Goal: Task Accomplishment & Management: Complete application form

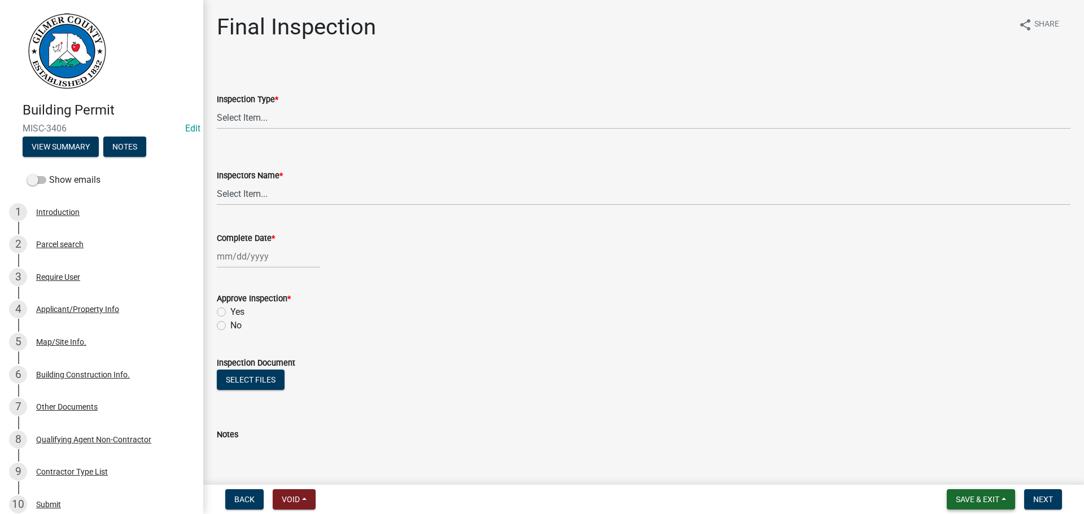
click at [966, 496] on span "Save & Exit" at bounding box center [977, 499] width 43 height 9
click at [962, 481] on button "Save & Exit" at bounding box center [970, 470] width 90 height 27
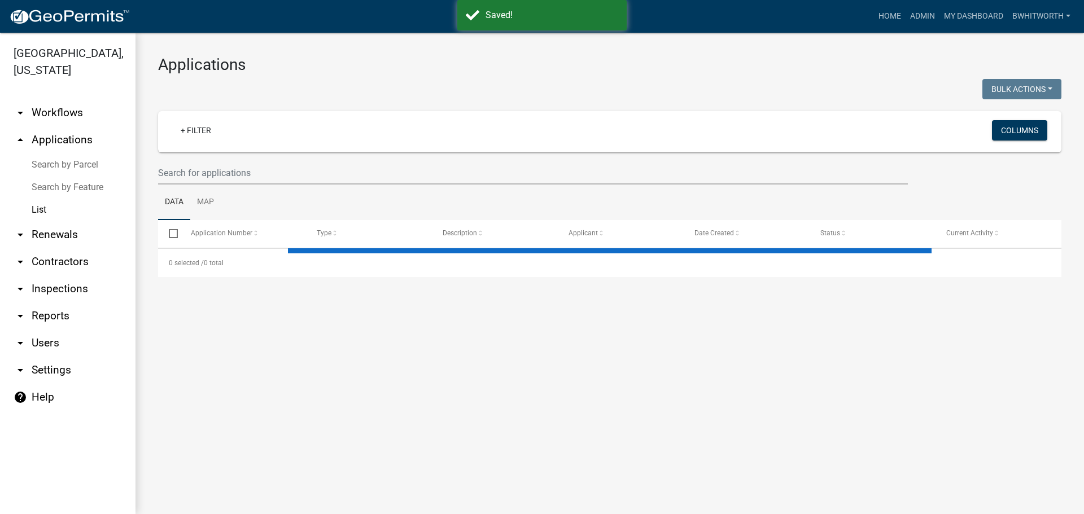
select select "3: 100"
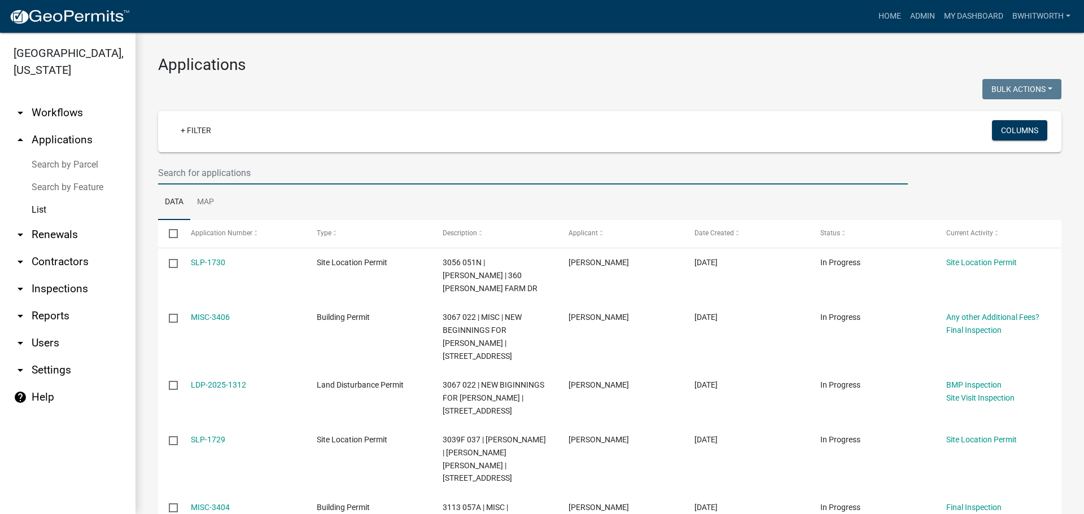
click at [206, 174] on input "text" at bounding box center [533, 173] width 750 height 23
type input "2699"
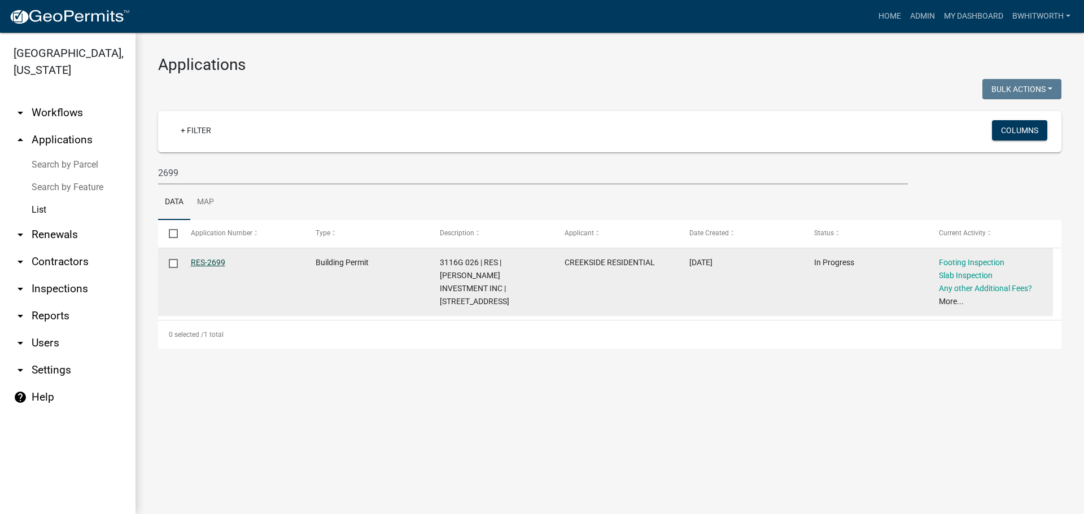
click at [220, 262] on link "RES-2699" at bounding box center [208, 262] width 34 height 9
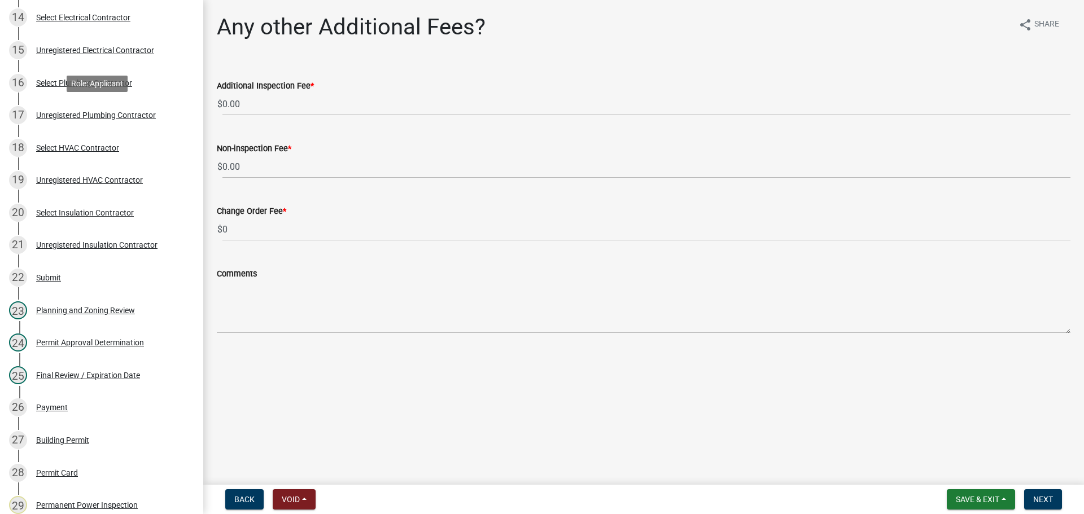
scroll to position [734, 0]
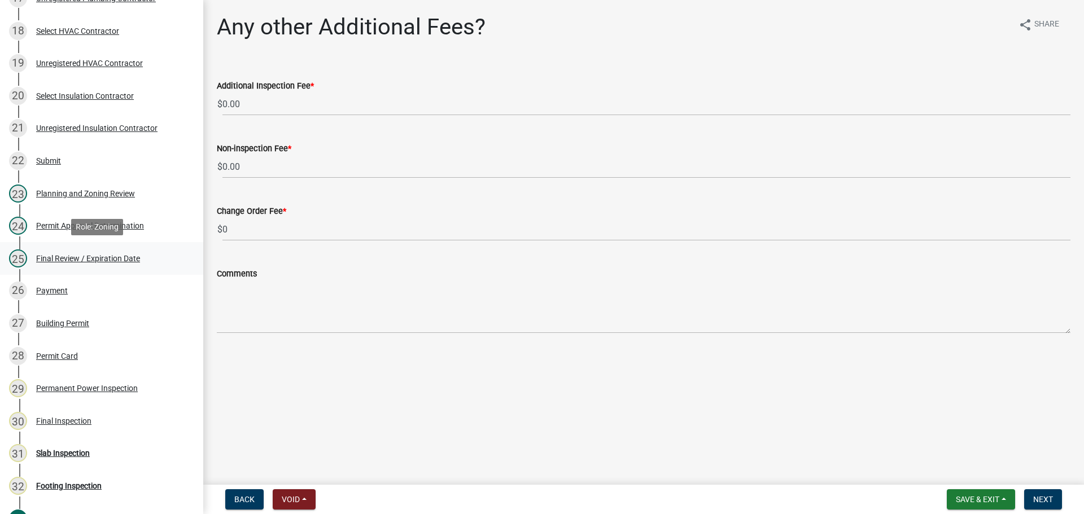
click at [72, 255] on div "Final Review / Expiration Date" at bounding box center [88, 259] width 104 height 8
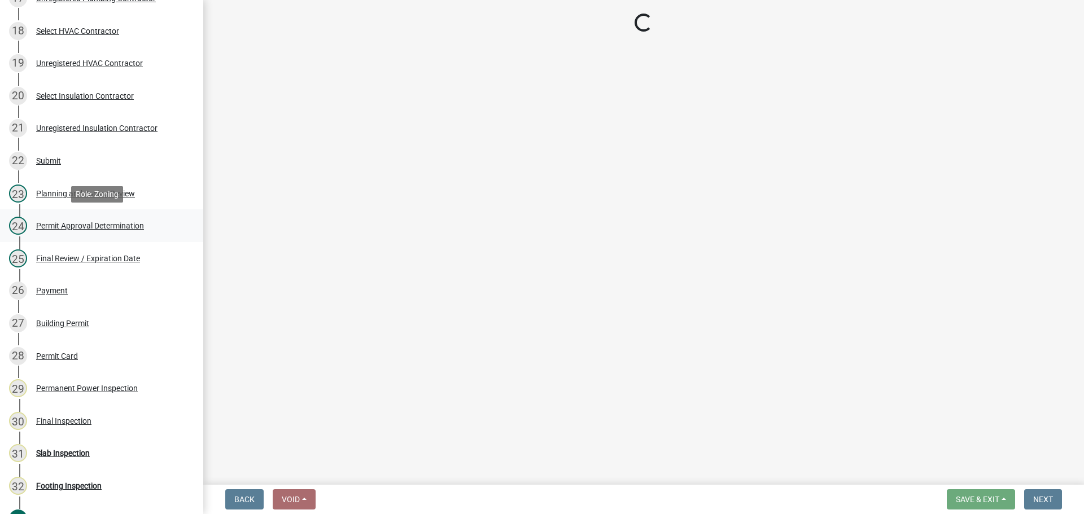
select select "f66b4cef-93c9-440c-84d8-a2c8d35cb7c1"
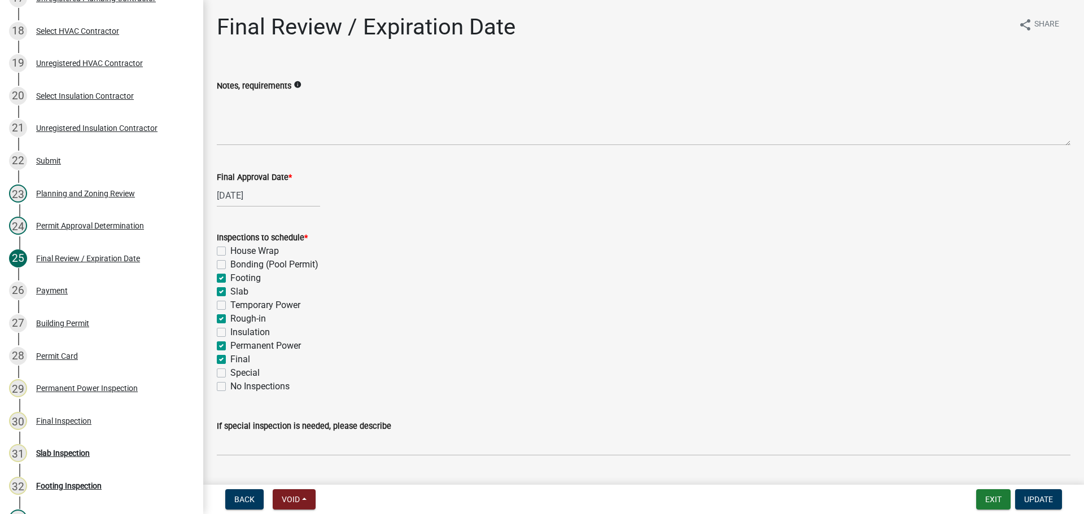
click at [230, 279] on label "Footing" at bounding box center [245, 279] width 30 height 14
click at [230, 279] on input "Footing" at bounding box center [233, 275] width 7 height 7
checkbox input "false"
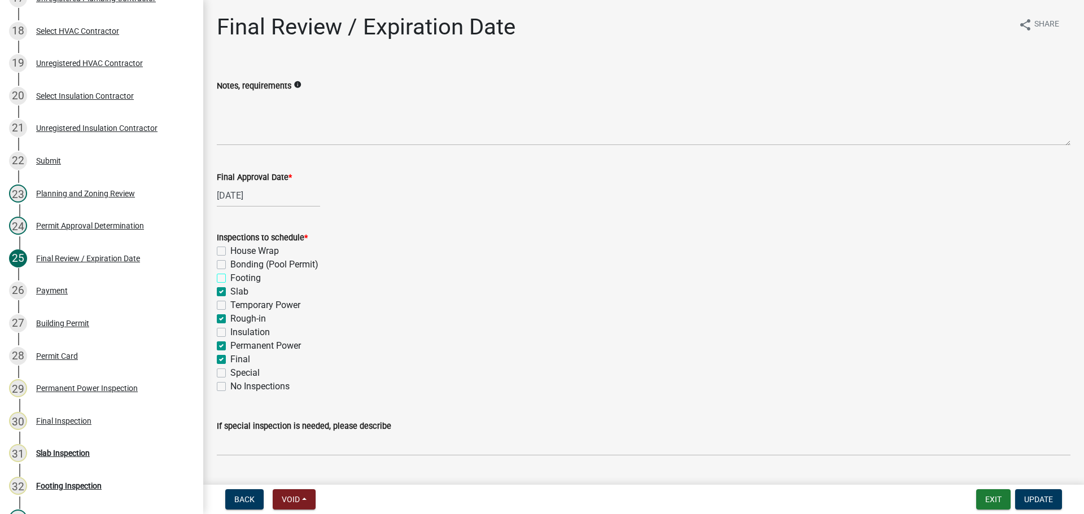
checkbox input "false"
checkbox input "true"
checkbox input "false"
checkbox input "true"
checkbox input "false"
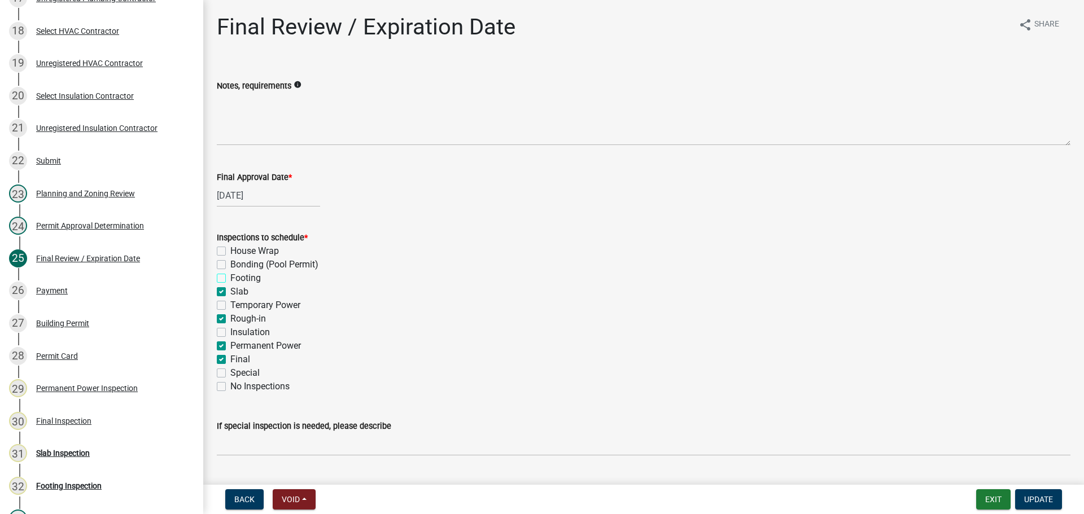
checkbox input "true"
checkbox input "false"
click at [230, 291] on label "Slab" at bounding box center [239, 292] width 18 height 14
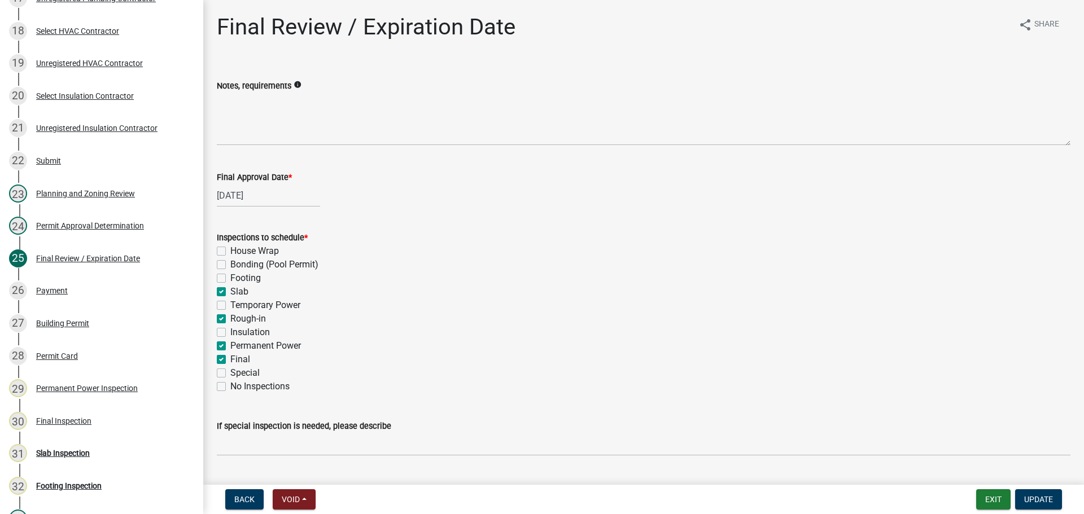
click at [230, 291] on input "Slab" at bounding box center [233, 288] width 7 height 7
checkbox input "false"
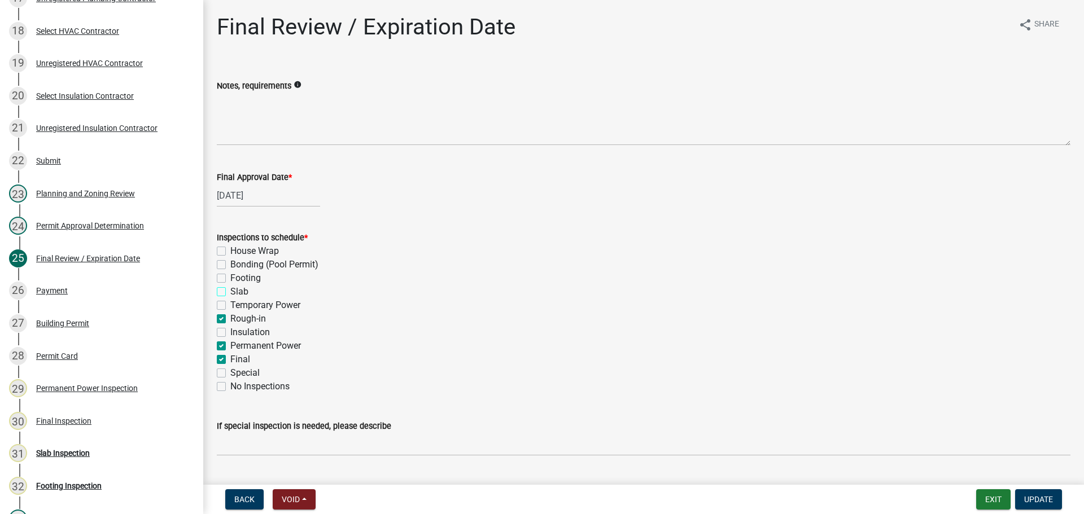
checkbox input "false"
checkbox input "true"
checkbox input "false"
checkbox input "true"
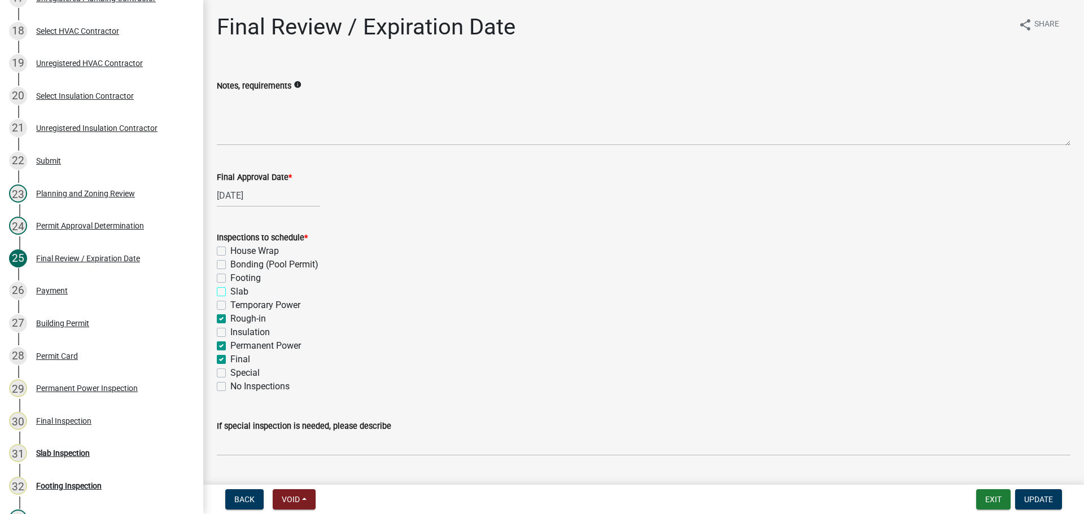
checkbox input "true"
checkbox input "false"
click at [230, 318] on label "Rough-in" at bounding box center [248, 319] width 36 height 14
click at [230, 318] on input "Rough-in" at bounding box center [233, 315] width 7 height 7
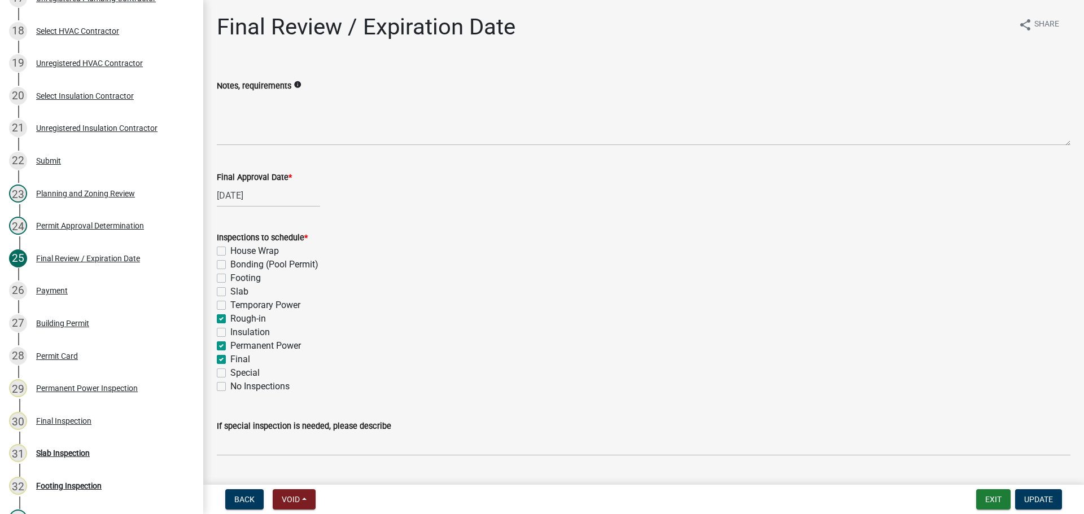
checkbox input "false"
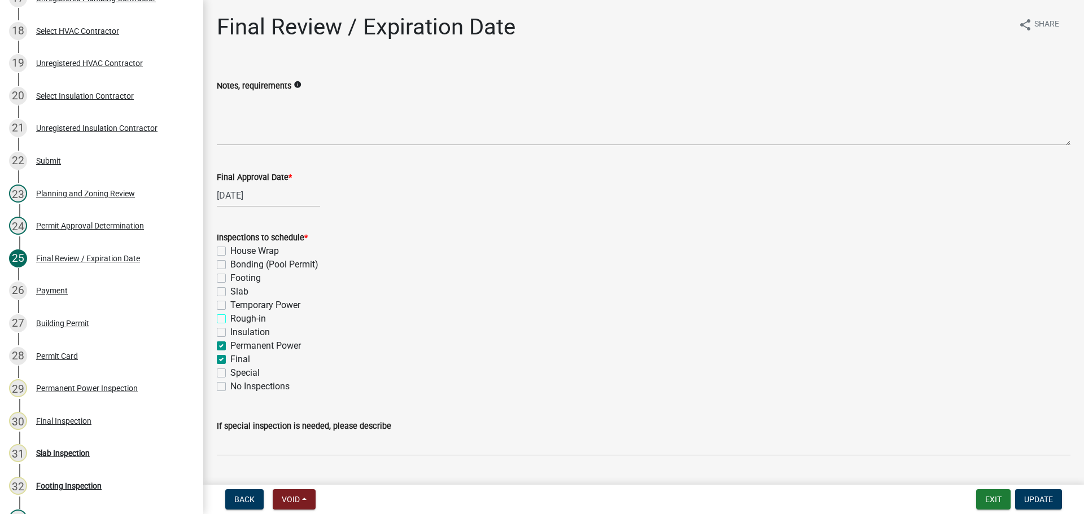
checkbox input "false"
checkbox input "true"
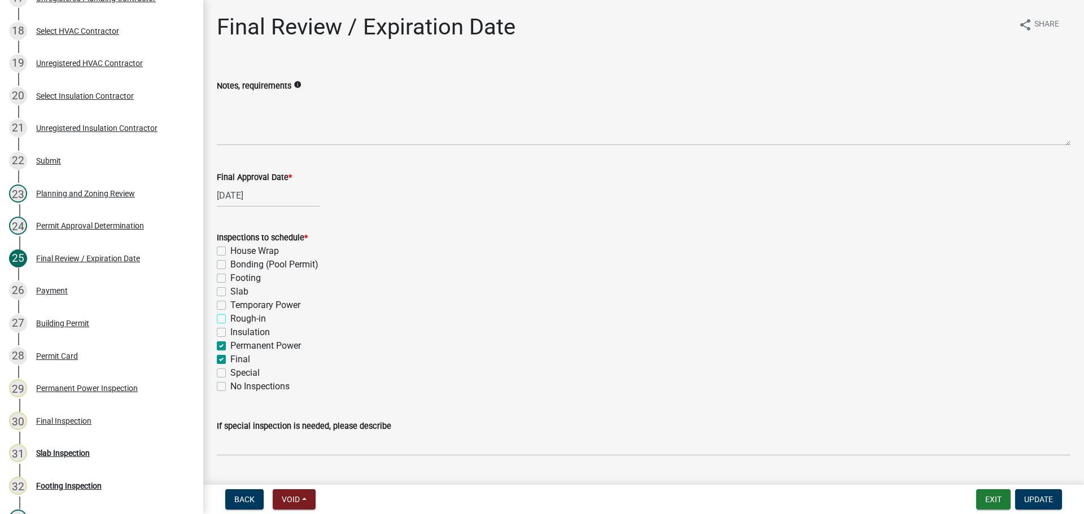
checkbox input "false"
click at [230, 344] on label "Permanent Power" at bounding box center [265, 346] width 71 height 14
click at [230, 344] on input "Permanent Power" at bounding box center [233, 342] width 7 height 7
checkbox input "false"
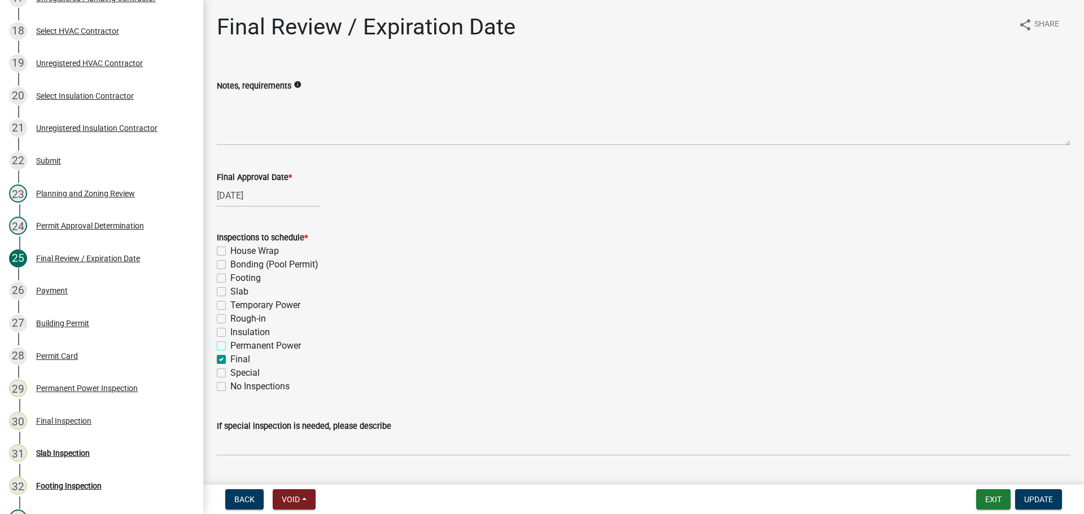
checkbox input "false"
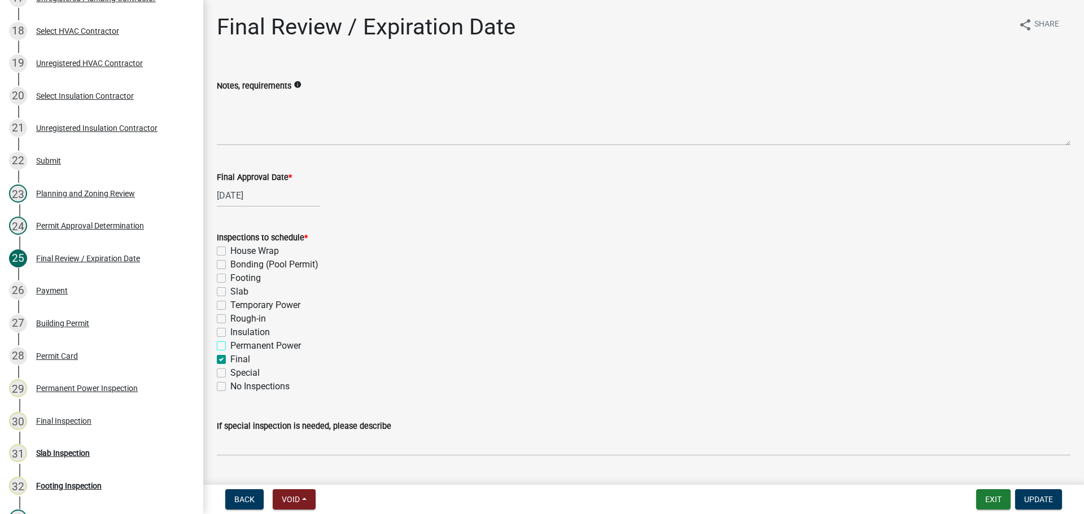
checkbox input "false"
checkbox input "true"
checkbox input "false"
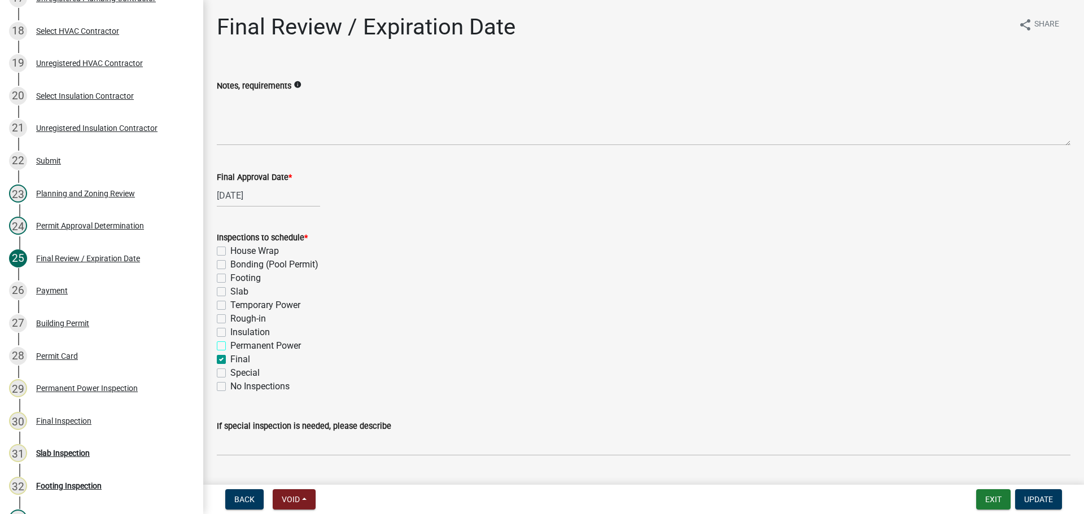
checkbox input "false"
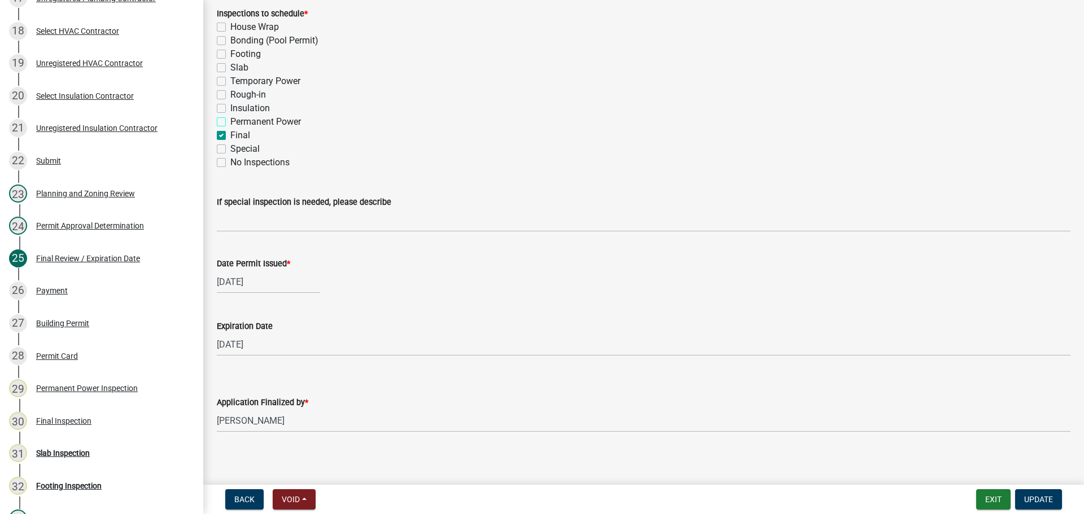
scroll to position [230, 0]
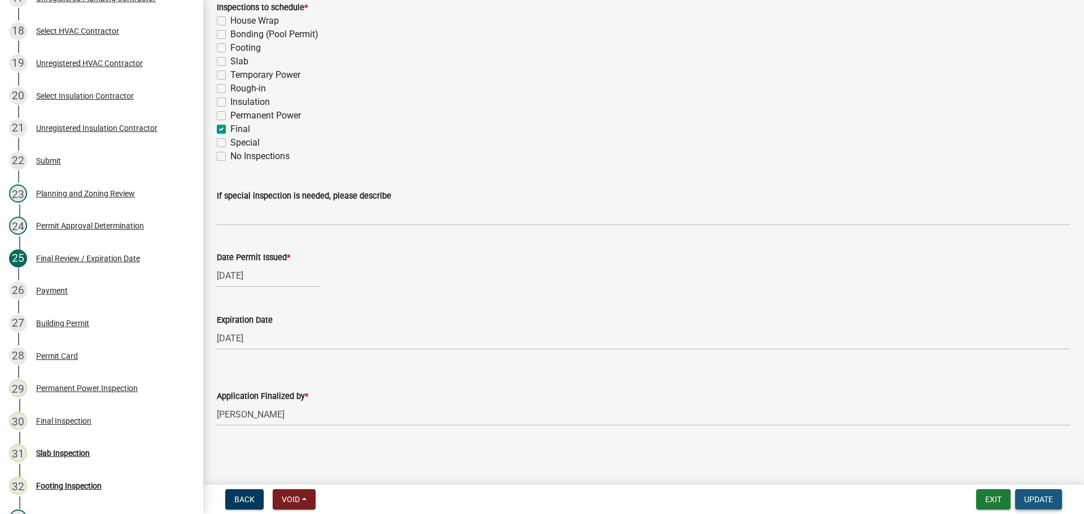
click at [1046, 498] on span "Update" at bounding box center [1038, 499] width 29 height 9
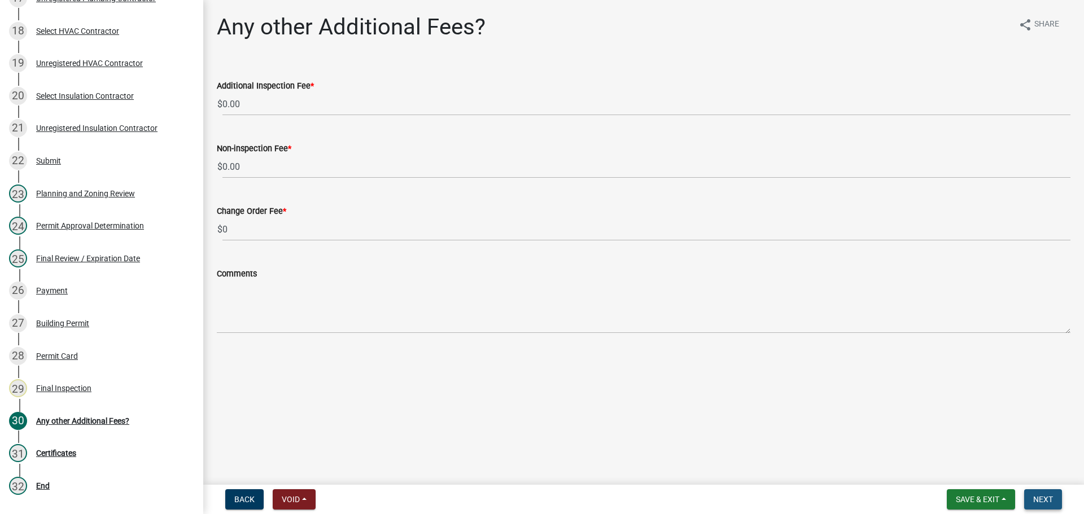
click at [1035, 499] on span "Next" at bounding box center [1043, 499] width 20 height 9
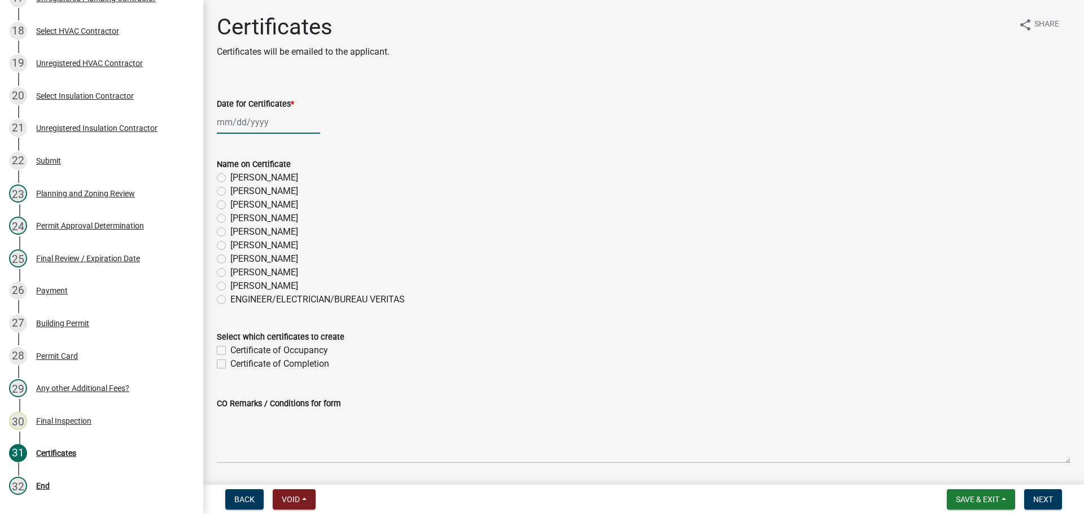
click at [251, 123] on div at bounding box center [268, 122] width 103 height 23
select select "8"
select select "2025"
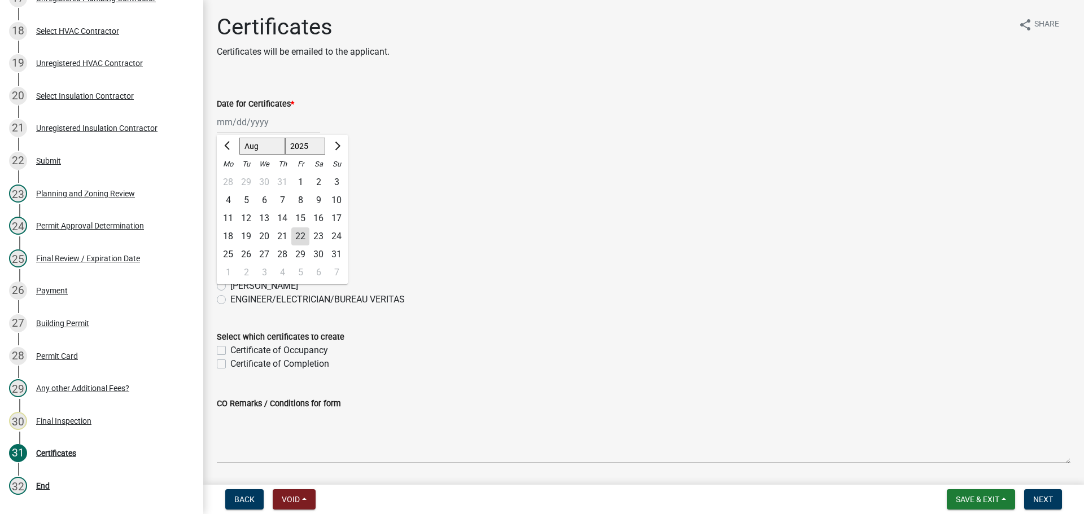
click at [300, 233] on div "22" at bounding box center [300, 237] width 18 height 18
type input "[DATE]"
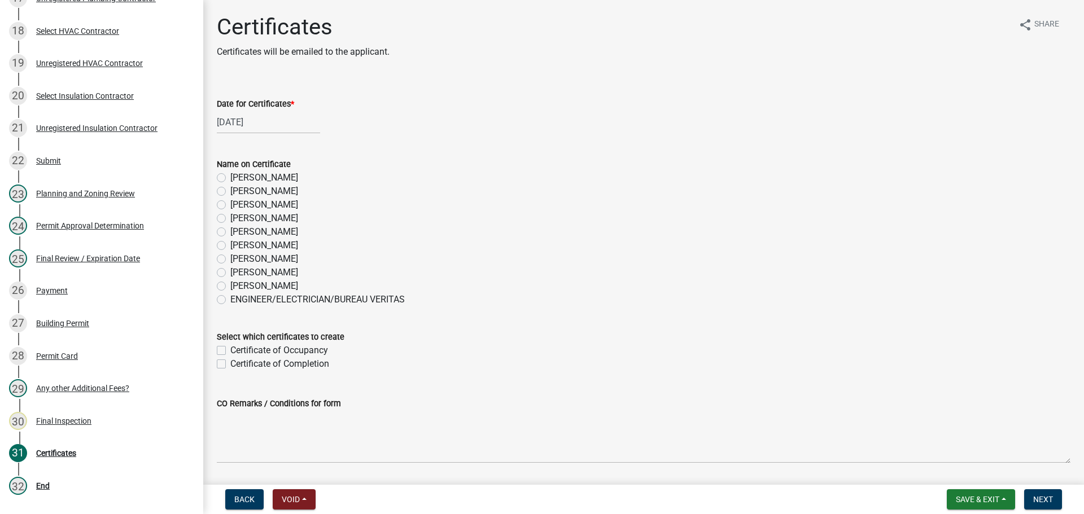
click at [230, 214] on label "[PERSON_NAME]" at bounding box center [264, 219] width 68 height 14
click at [230, 214] on input "[PERSON_NAME]" at bounding box center [233, 215] width 7 height 7
radio input "true"
drag, startPoint x: 224, startPoint y: 350, endPoint x: 234, endPoint y: 351, distance: 9.7
click at [226, 350] on div "Certificate of Occupancy" at bounding box center [644, 351] width 854 height 14
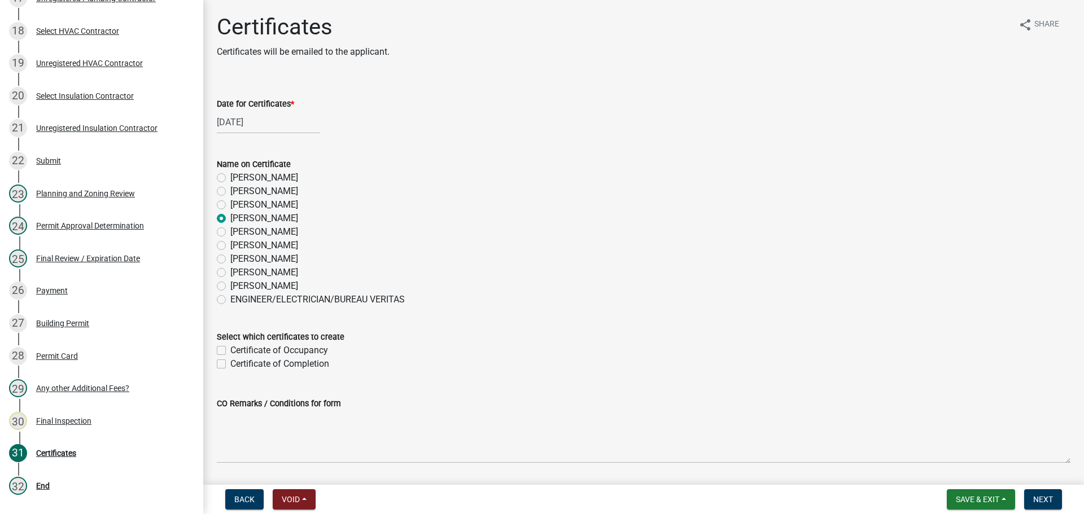
click at [230, 350] on label "Certificate of Occupancy" at bounding box center [279, 351] width 98 height 14
click at [230, 350] on input "Certificate of Occupancy" at bounding box center [233, 347] width 7 height 7
checkbox input "true"
checkbox input "false"
click at [1045, 499] on span "Next" at bounding box center [1043, 499] width 20 height 9
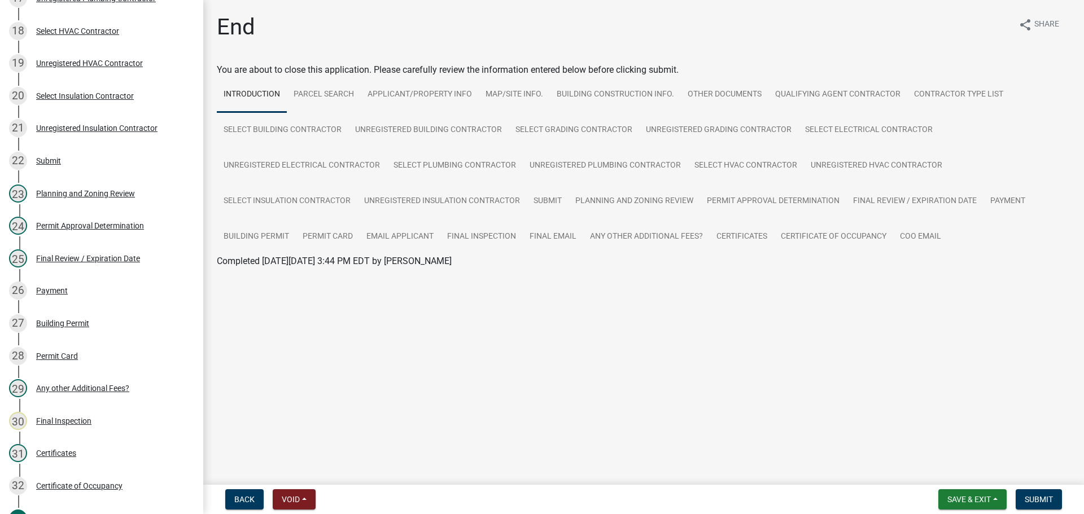
click at [591, 356] on main "End share Share You are about to close this application. Please carefully revie…" at bounding box center [643, 240] width 881 height 481
click at [1019, 494] on button "Submit" at bounding box center [1039, 500] width 46 height 20
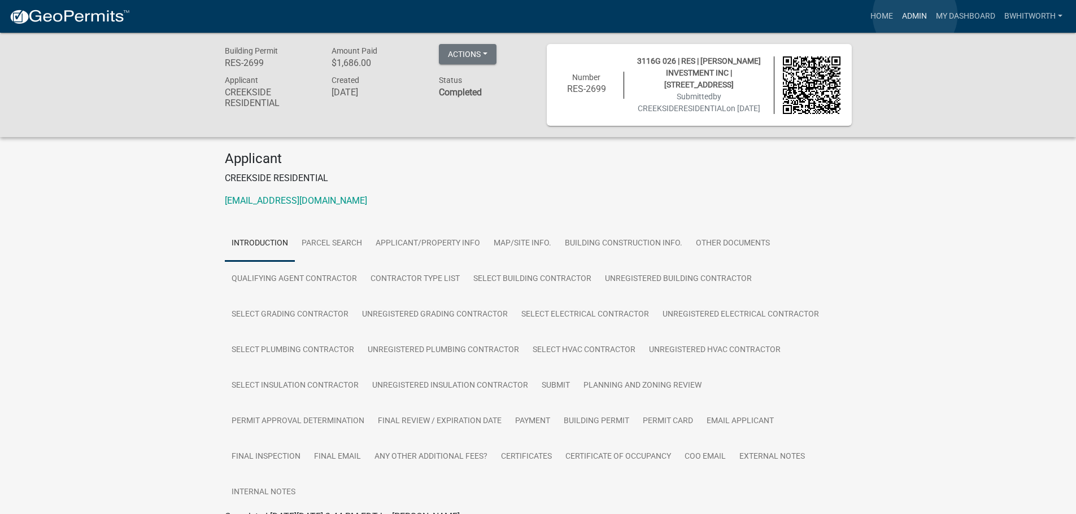
click at [915, 15] on link "Admin" at bounding box center [914, 16] width 34 height 21
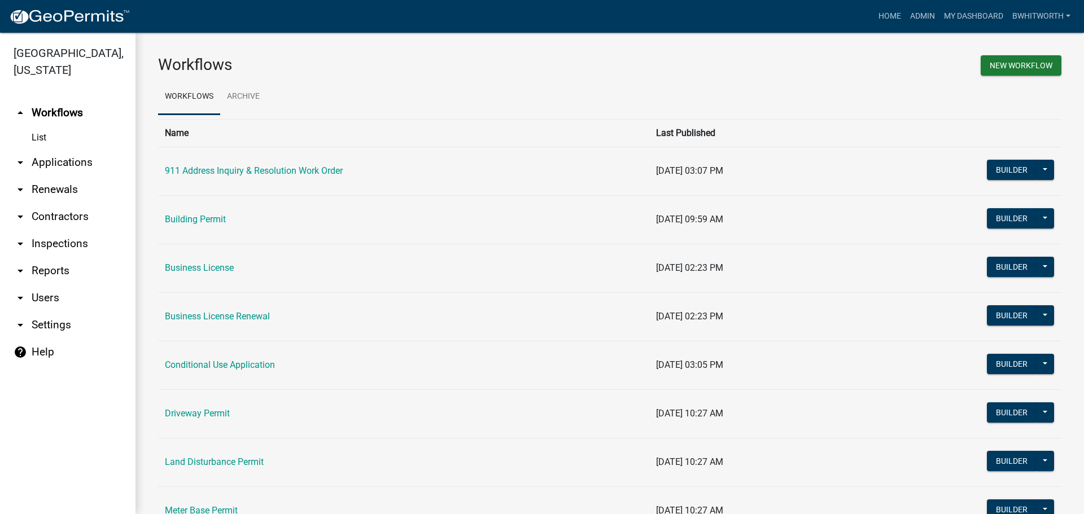
click at [50, 162] on link "arrow_drop_down Applications" at bounding box center [68, 162] width 136 height 27
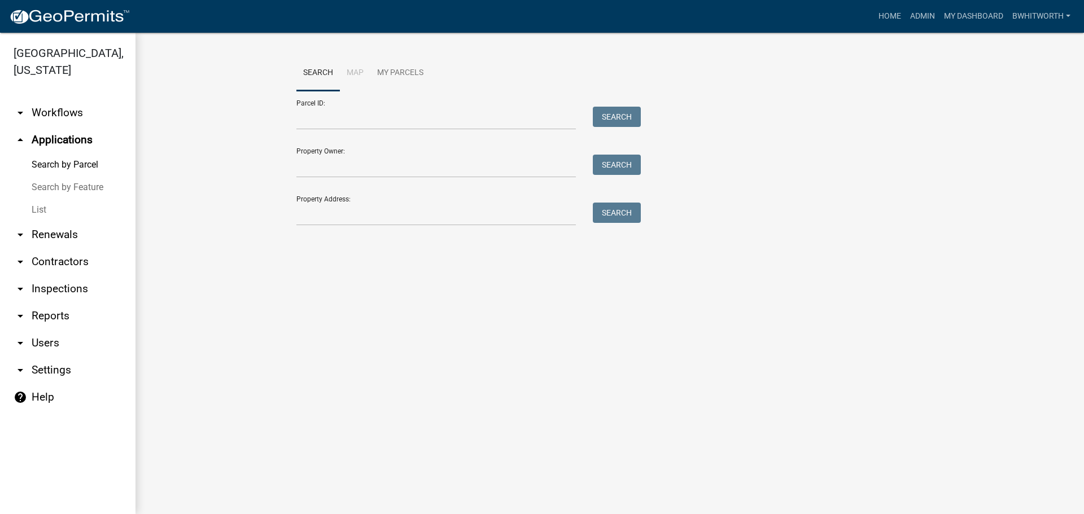
click at [43, 209] on link "List" at bounding box center [68, 210] width 136 height 23
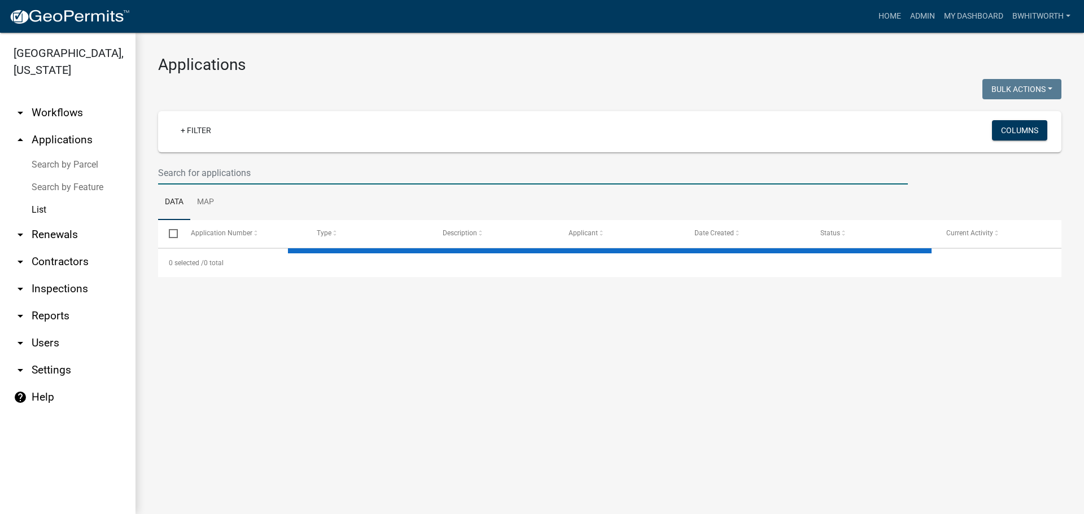
click at [342, 171] on input "text" at bounding box center [533, 173] width 750 height 23
select select "3: 100"
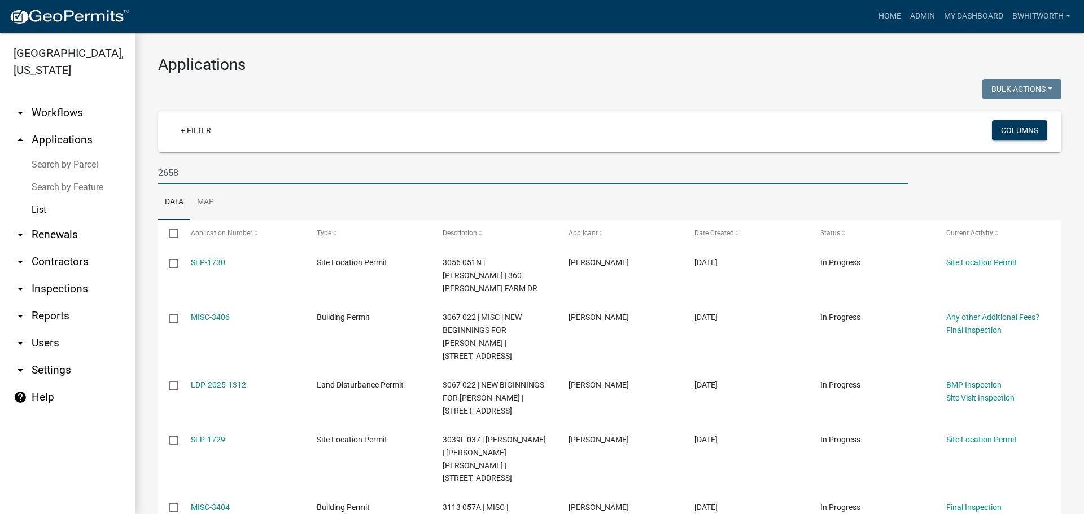
type input "2658"
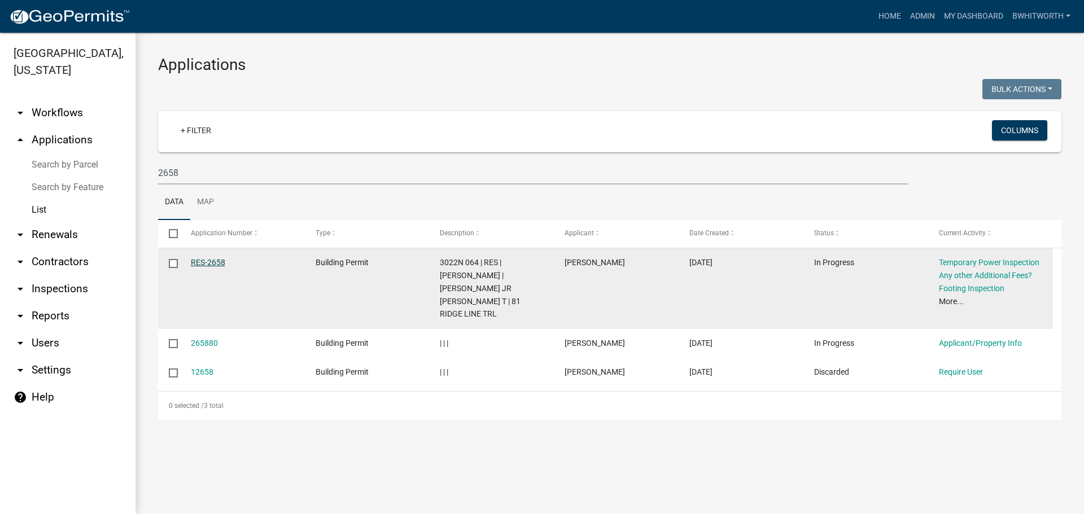
click at [206, 259] on link "RES-2658" at bounding box center [208, 262] width 34 height 9
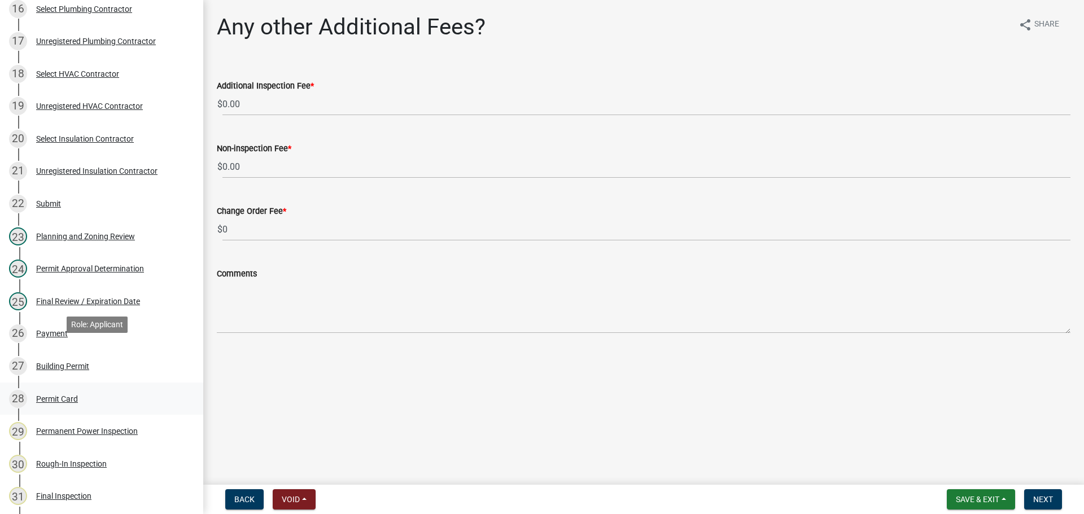
scroll to position [734, 0]
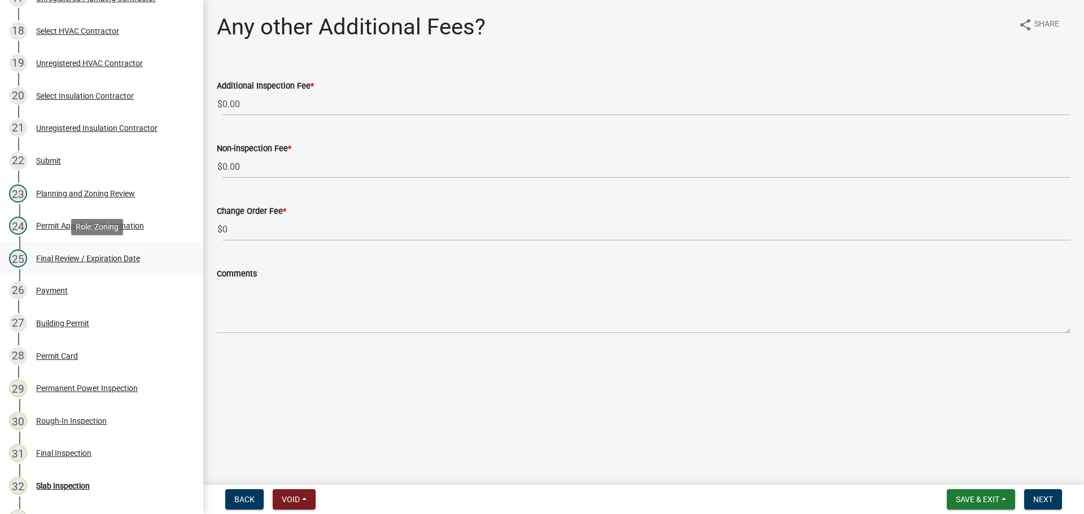
click at [77, 256] on div "Final Review / Expiration Date" at bounding box center [88, 259] width 104 height 8
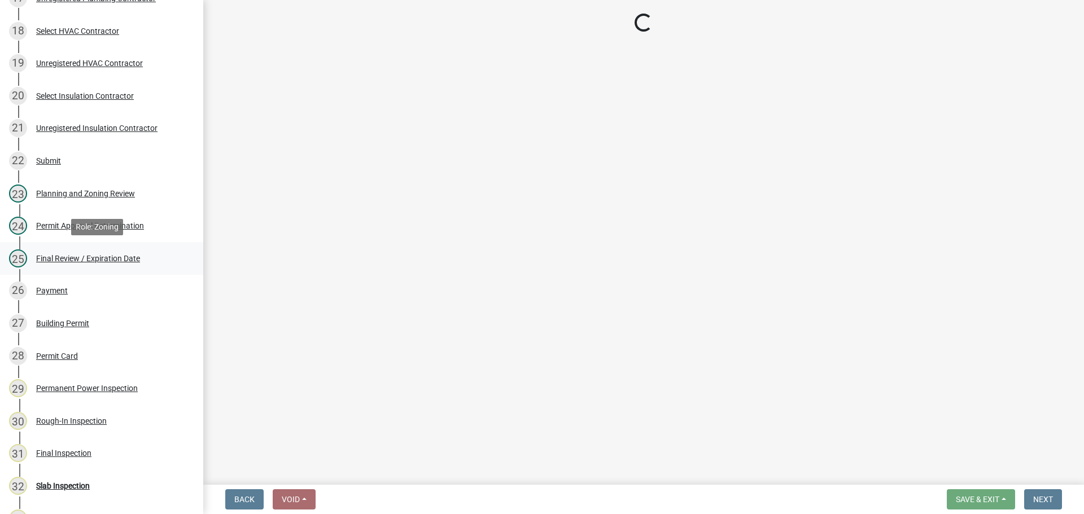
select select "f66b4cef-93c9-440c-84d8-a2c8d35cb7c1"
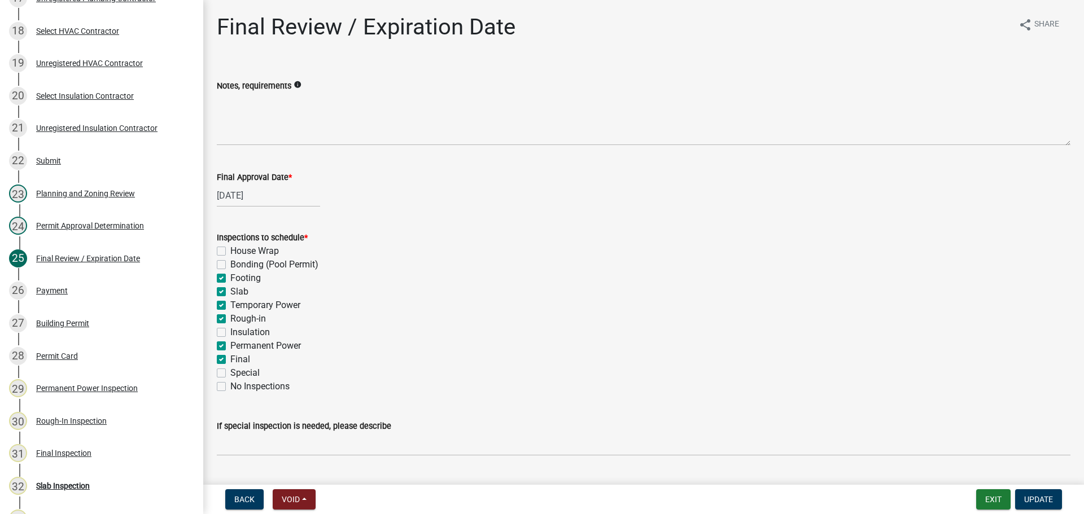
click at [230, 278] on label "Footing" at bounding box center [245, 279] width 30 height 14
click at [230, 278] on input "Footing" at bounding box center [233, 275] width 7 height 7
checkbox input "false"
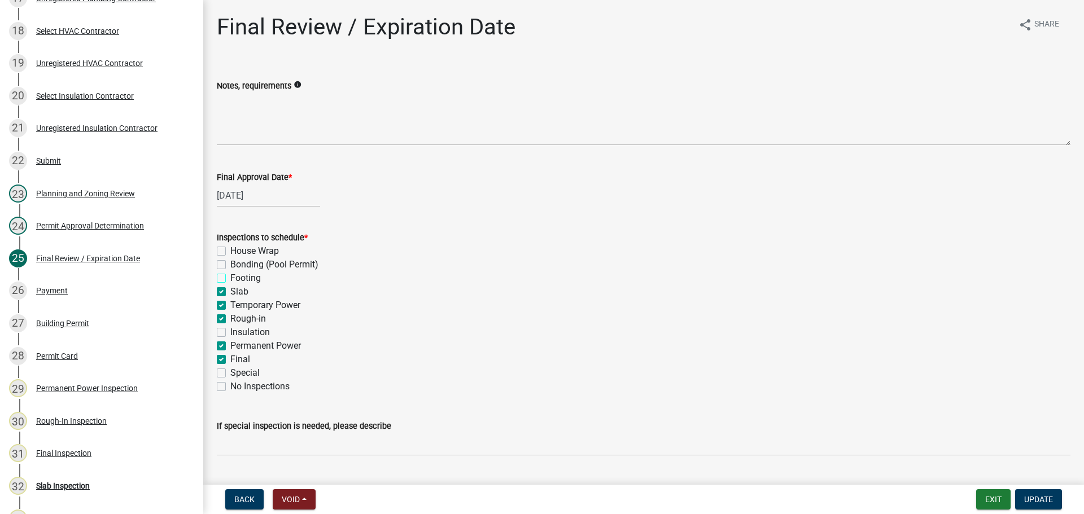
checkbox input "false"
checkbox input "true"
checkbox input "false"
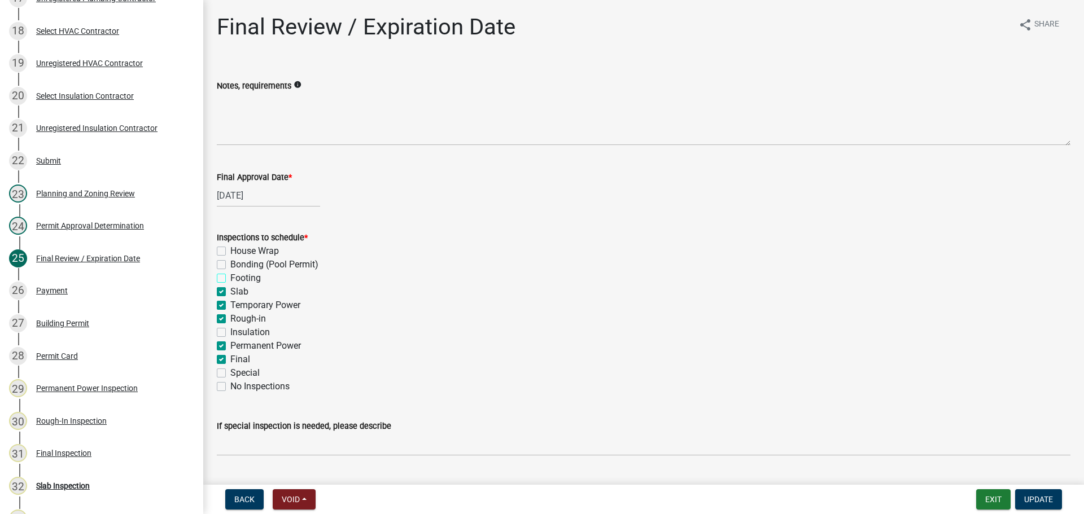
checkbox input "true"
checkbox input "false"
click at [230, 289] on label "Slab" at bounding box center [239, 292] width 18 height 14
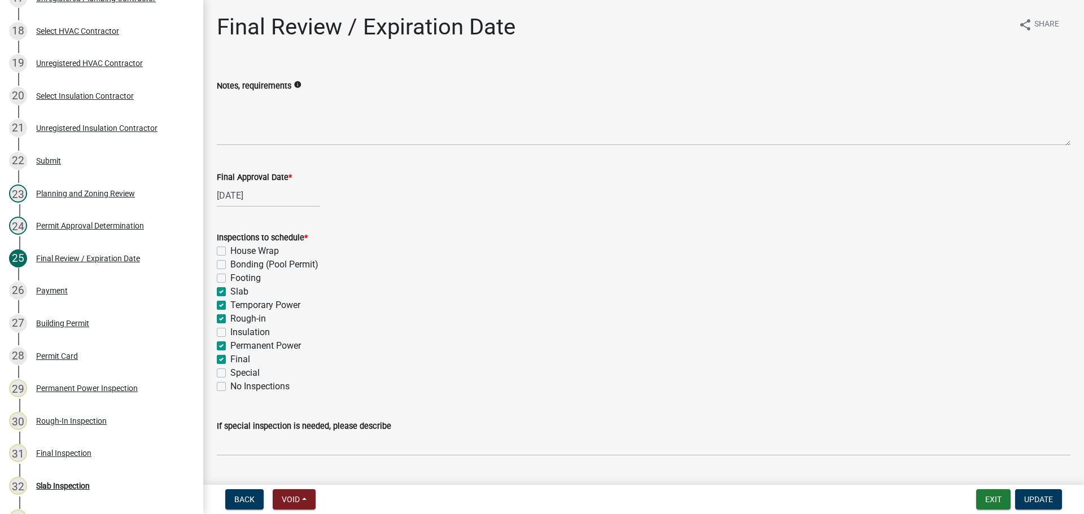
click at [230, 289] on input "Slab" at bounding box center [233, 288] width 7 height 7
checkbox input "false"
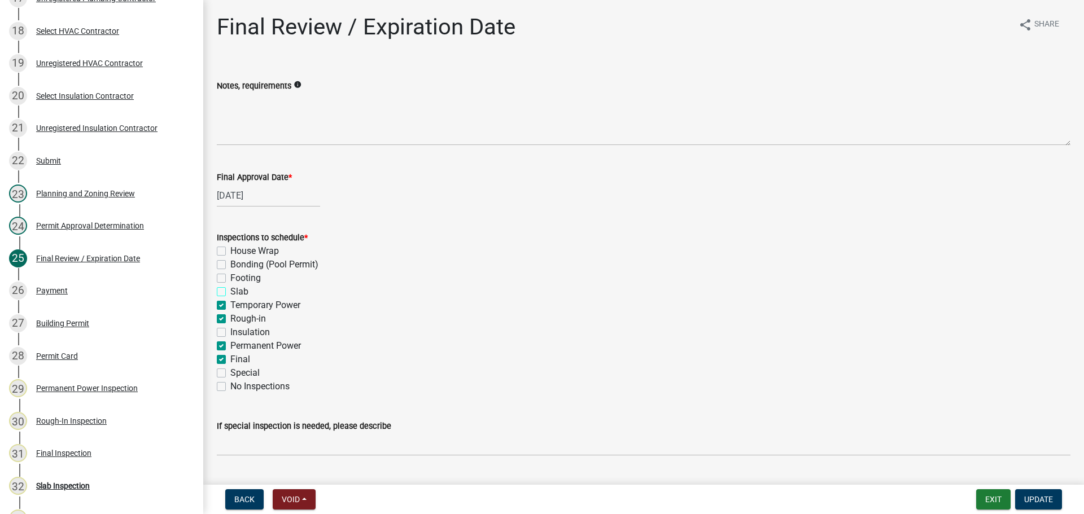
checkbox input "false"
checkbox input "true"
checkbox input "false"
checkbox input "true"
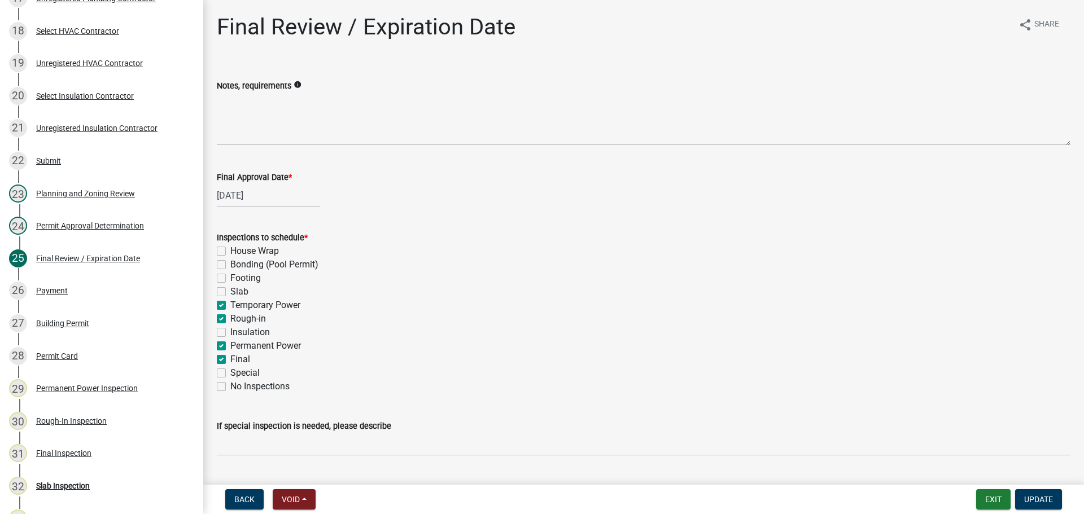
checkbox input "true"
checkbox input "false"
click at [230, 306] on label "Temporary Power" at bounding box center [265, 306] width 70 height 14
click at [230, 306] on input "Temporary Power" at bounding box center [233, 302] width 7 height 7
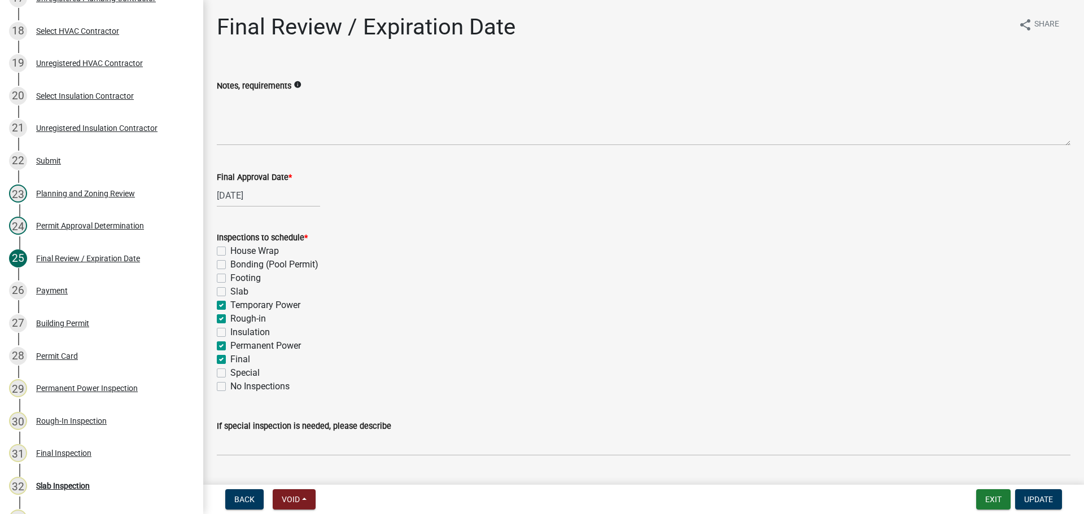
checkbox input "false"
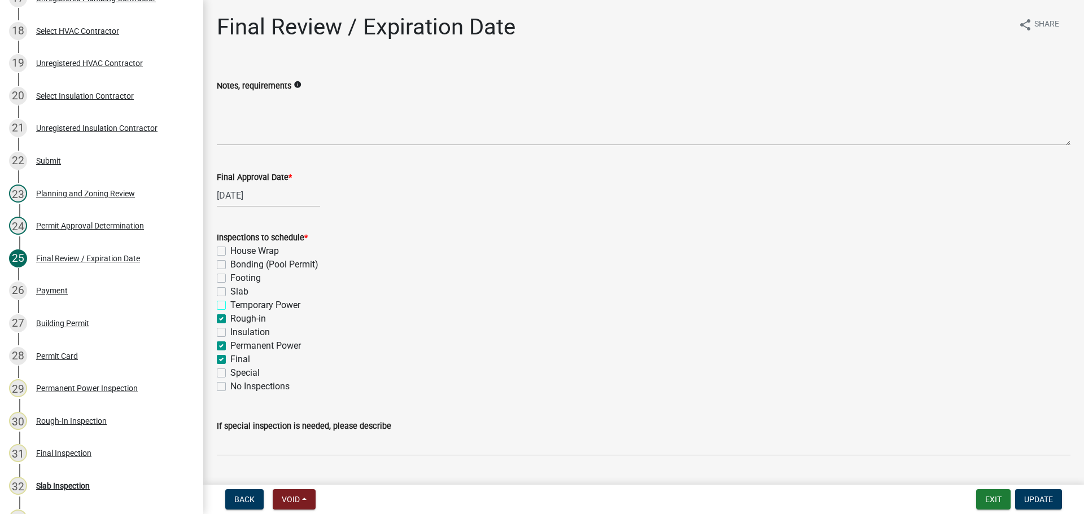
checkbox input "false"
checkbox input "true"
checkbox input "false"
checkbox input "true"
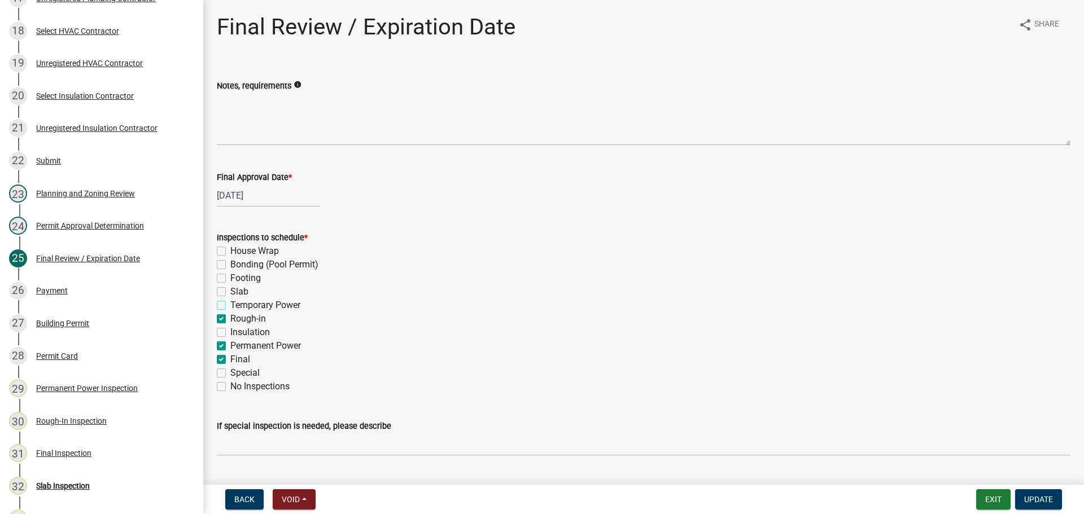
checkbox input "false"
click at [230, 315] on label "Rough-in" at bounding box center [248, 319] width 36 height 14
click at [230, 315] on input "Rough-in" at bounding box center [233, 315] width 7 height 7
checkbox input "false"
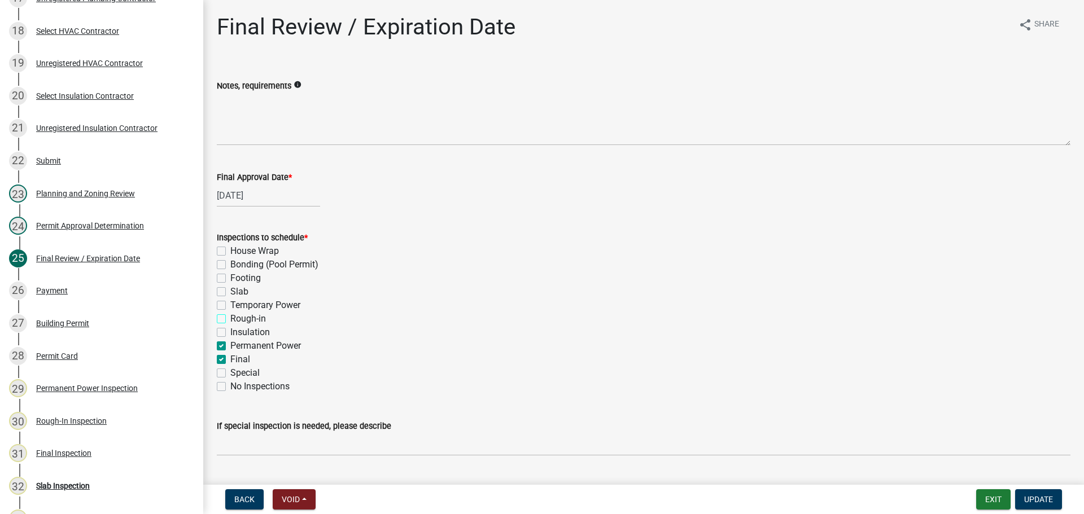
checkbox input "false"
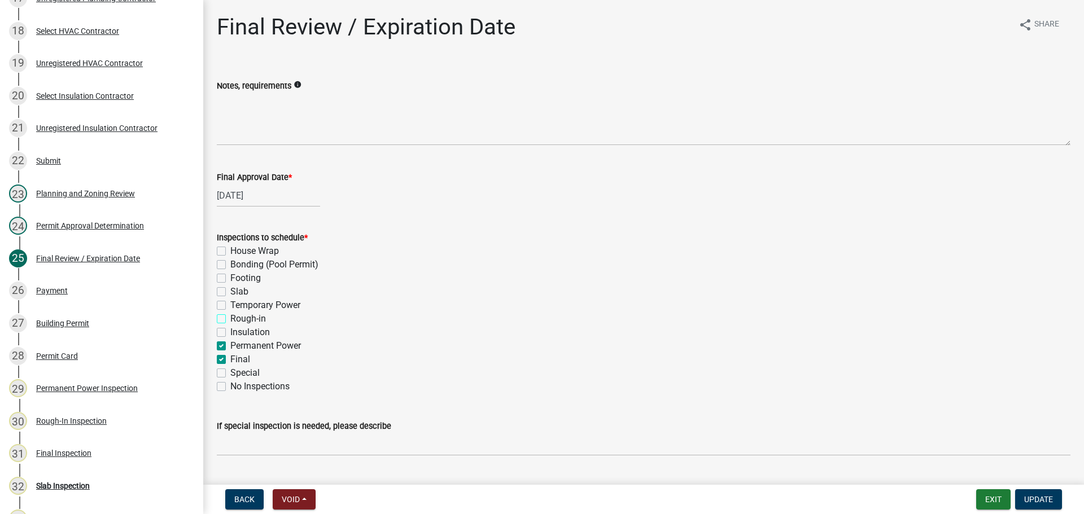
checkbox input "false"
checkbox input "true"
checkbox input "false"
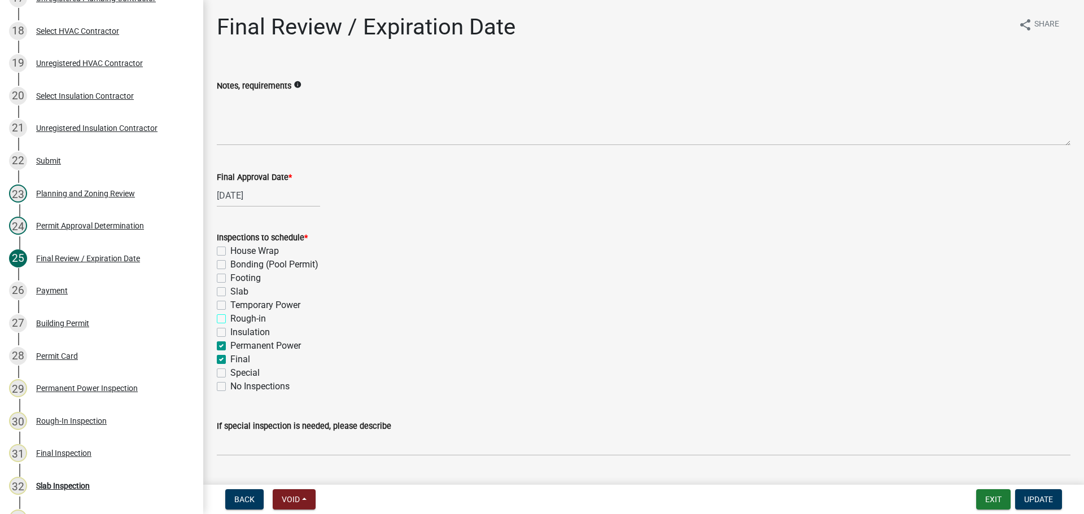
checkbox input "false"
click at [230, 343] on label "Permanent Power" at bounding box center [265, 346] width 71 height 14
click at [230, 343] on input "Permanent Power" at bounding box center [233, 342] width 7 height 7
checkbox input "false"
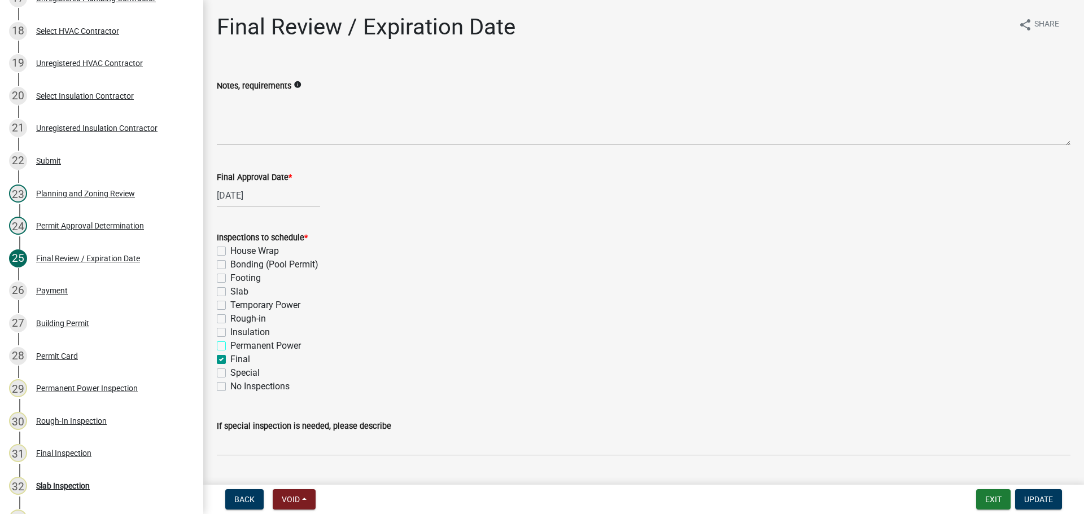
checkbox input "false"
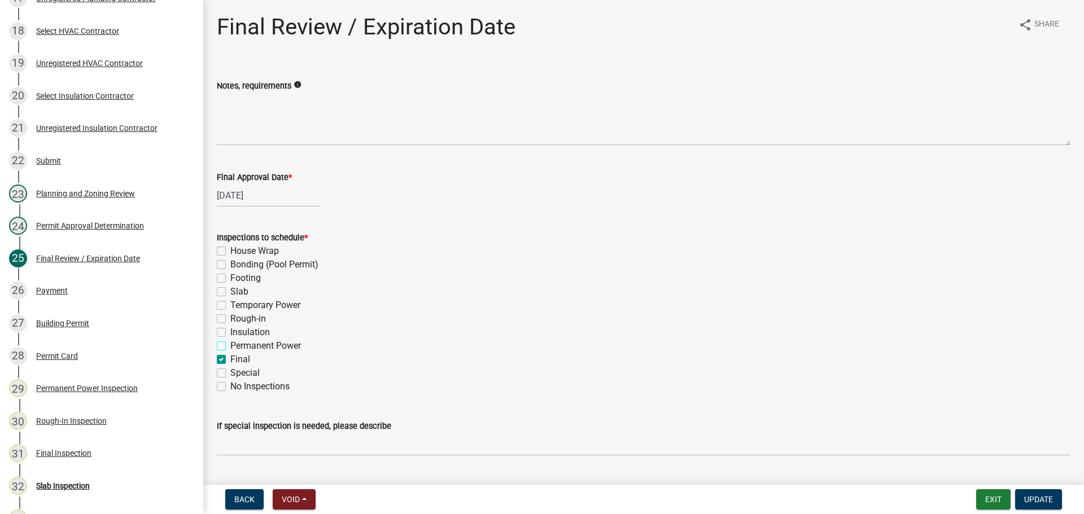
checkbox input "false"
checkbox input "true"
checkbox input "false"
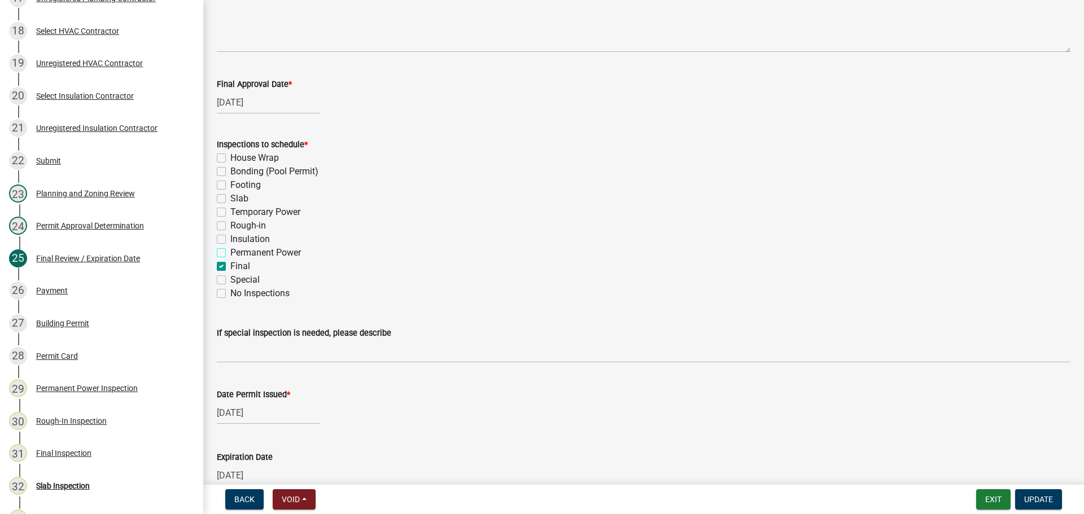
scroll to position [230, 0]
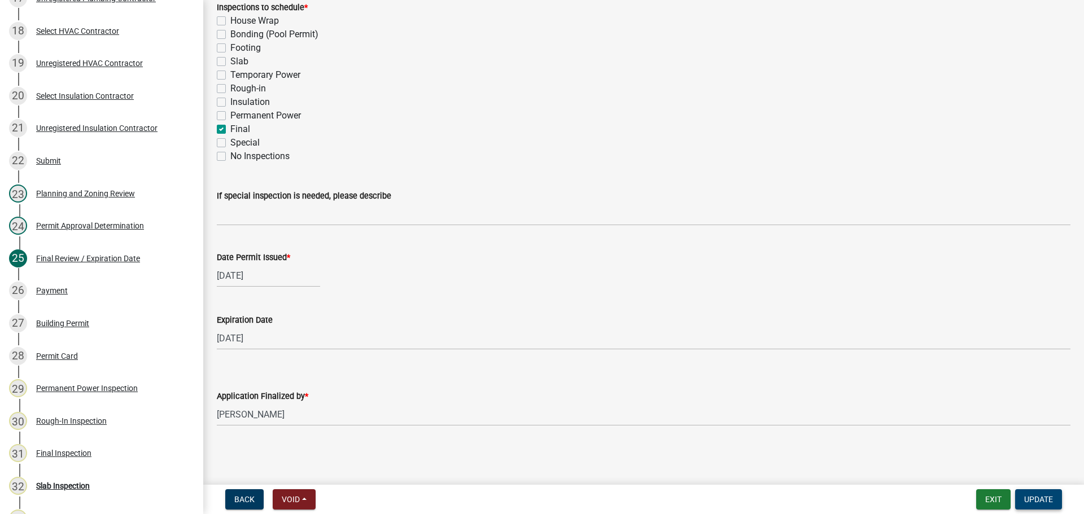
click at [1029, 496] on span "Update" at bounding box center [1038, 499] width 29 height 9
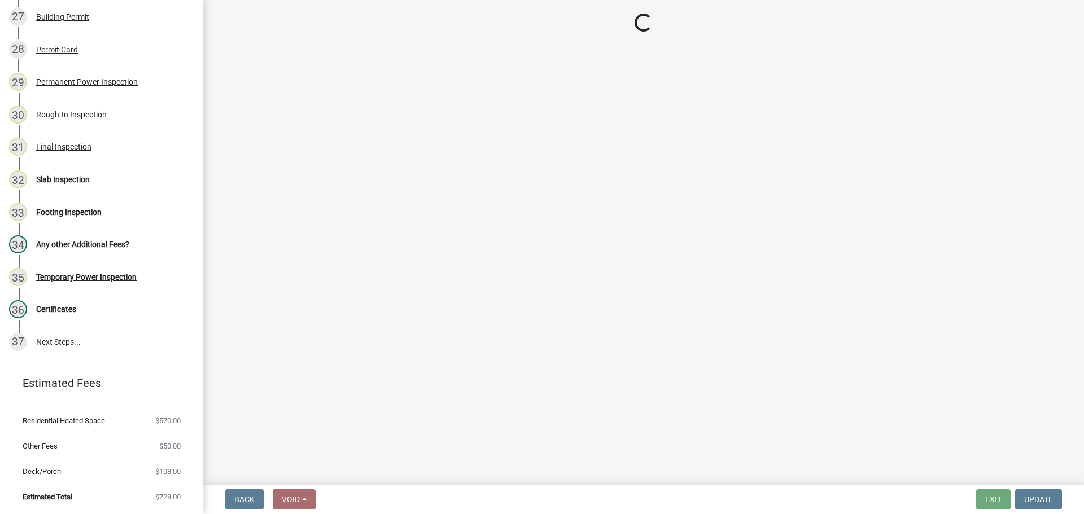
scroll to position [878, 0]
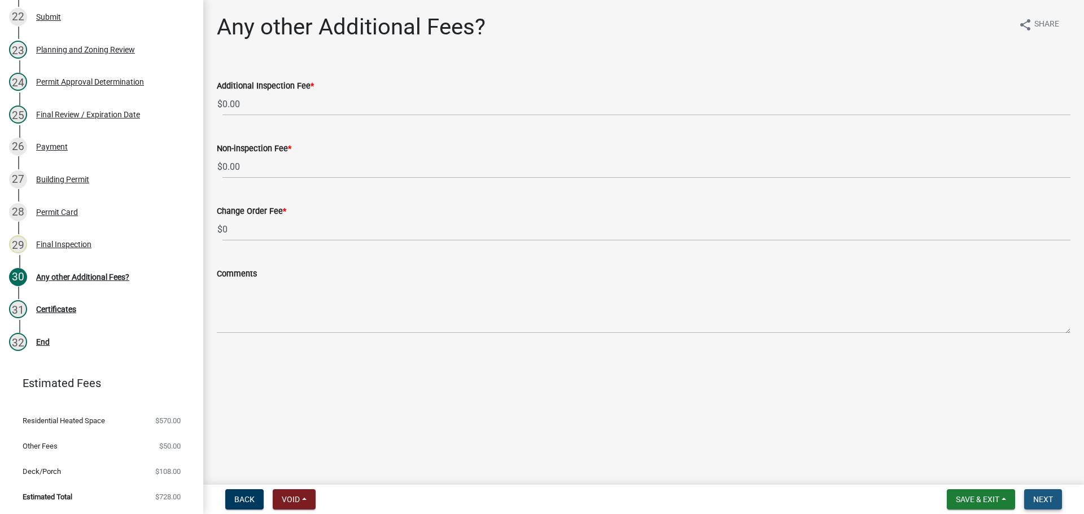
click at [1047, 501] on span "Next" at bounding box center [1043, 499] width 20 height 9
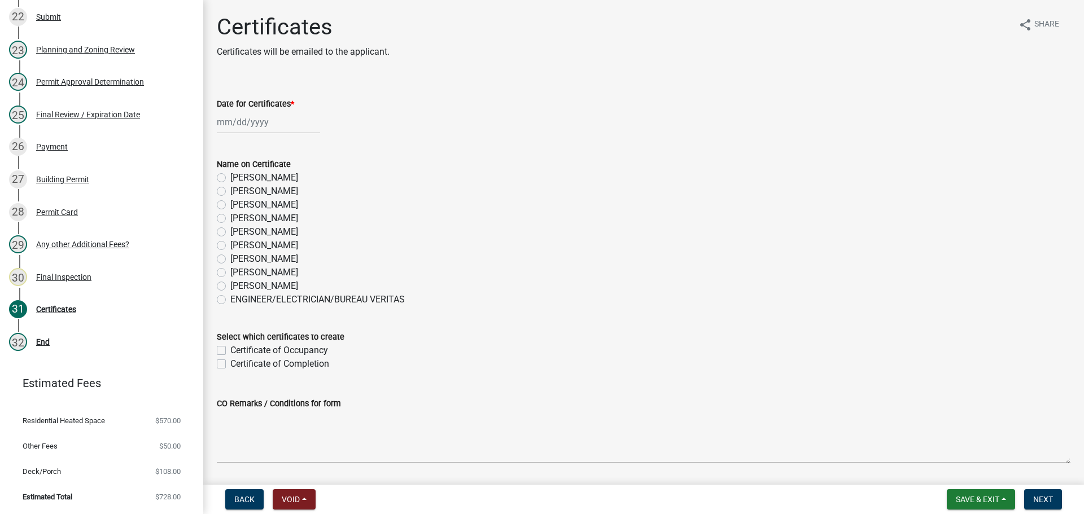
select select "8"
select select "2025"
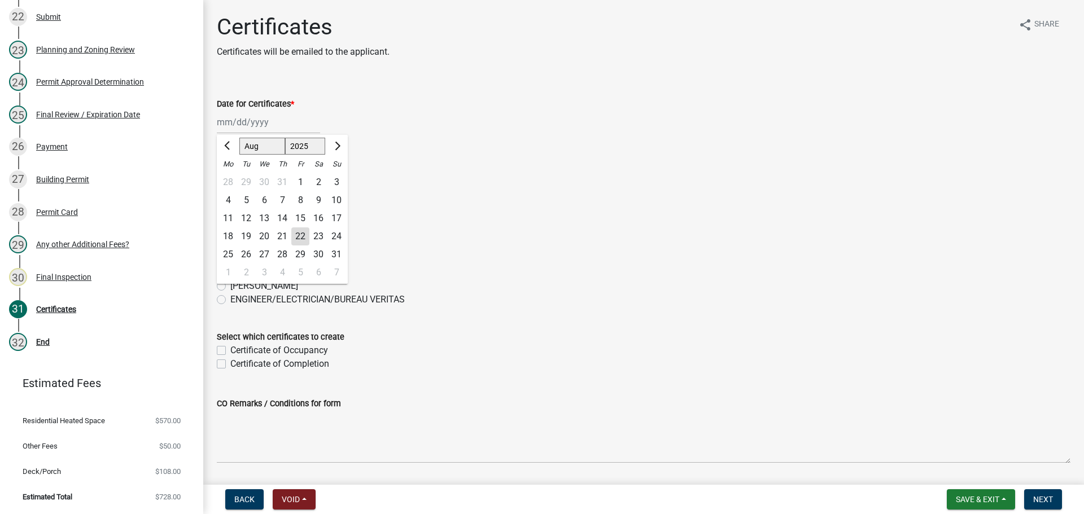
click at [239, 122] on div "[PERSON_NAME] Feb Mar Apr [PERSON_NAME][DATE] Oct Nov [DATE] 1526 1527 1528 152…" at bounding box center [268, 122] width 103 height 23
click at [280, 237] on div "21" at bounding box center [282, 237] width 18 height 18
type input "[DATE]"
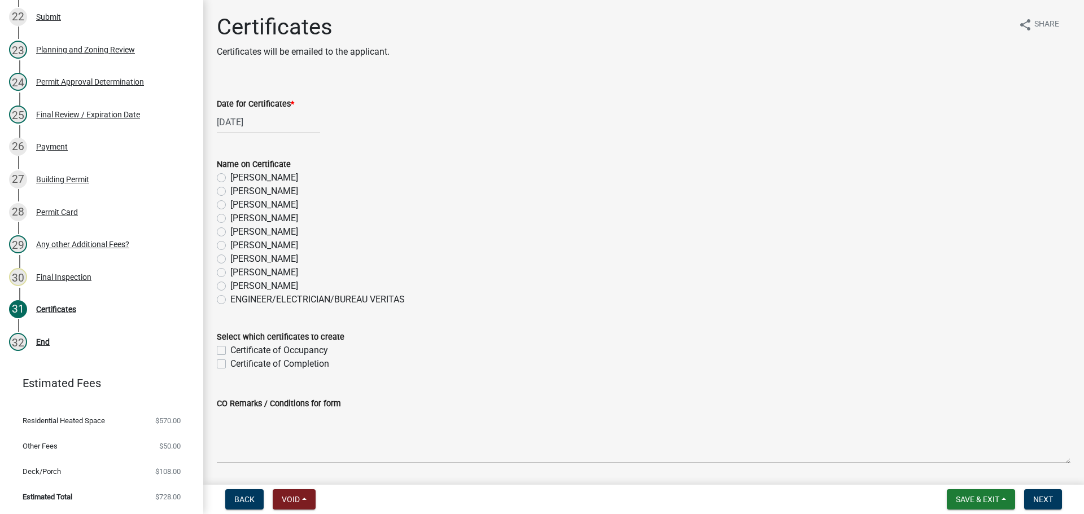
click at [230, 218] on label "[PERSON_NAME]" at bounding box center [264, 219] width 68 height 14
click at [230, 218] on input "[PERSON_NAME]" at bounding box center [233, 215] width 7 height 7
radio input "true"
click at [215, 364] on div "Select which certificates to create Certificate of Occupancy Certificate of Com…" at bounding box center [643, 344] width 871 height 54
click at [230, 364] on label "Certificate of Completion" at bounding box center [279, 364] width 99 height 14
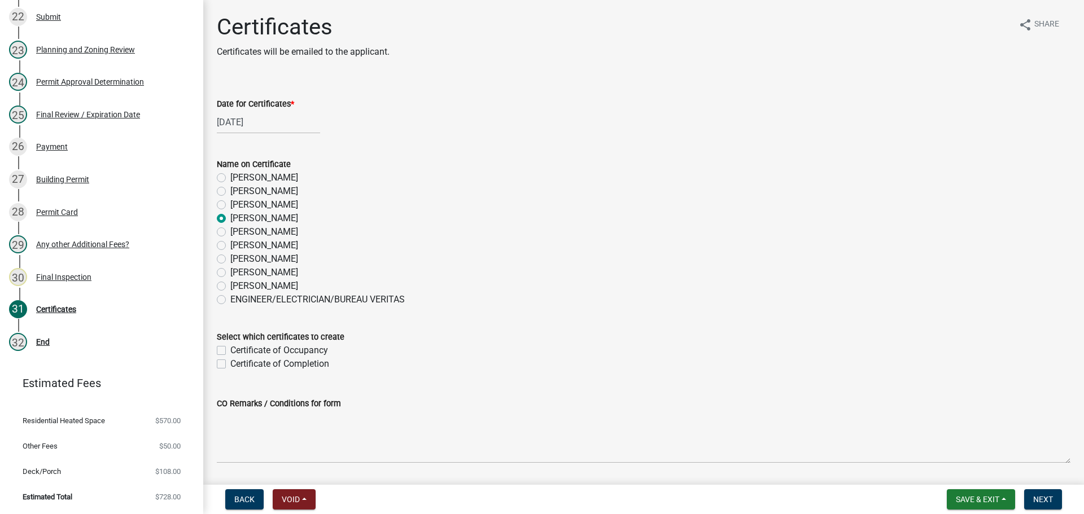
click at [230, 364] on input "Certificate of Completion" at bounding box center [233, 360] width 7 height 7
checkbox input "true"
checkbox input "false"
checkbox input "true"
click at [1049, 501] on span "Next" at bounding box center [1043, 499] width 20 height 9
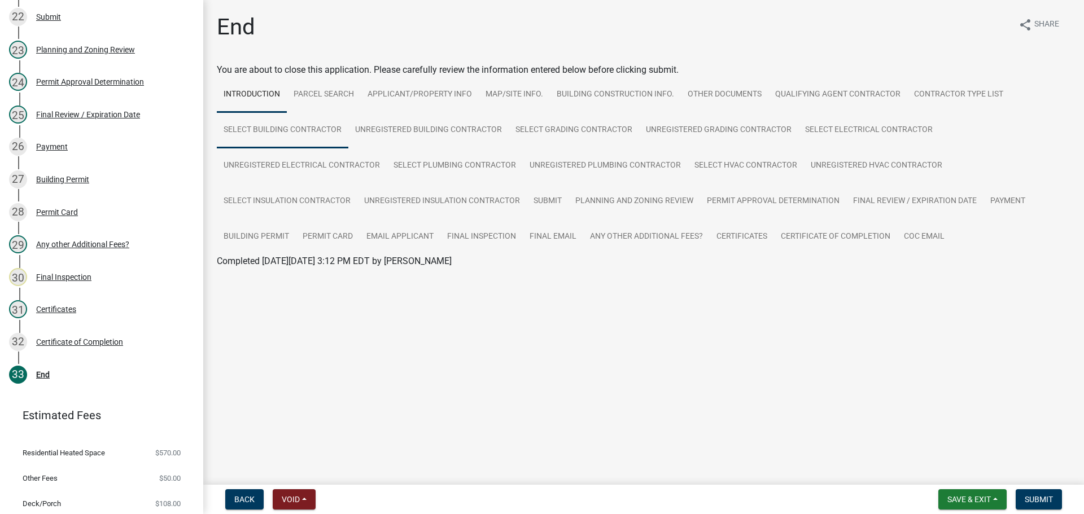
scroll to position [910, 0]
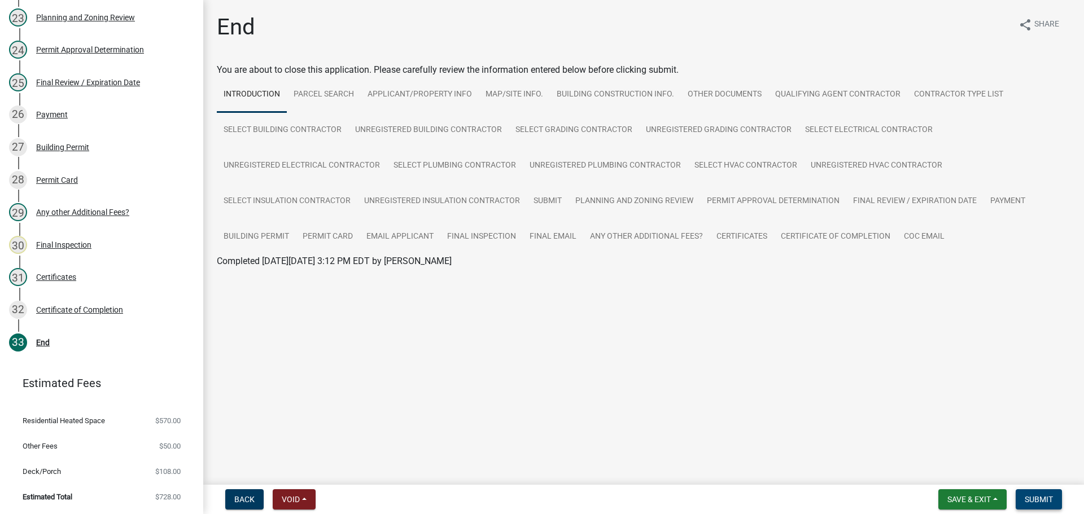
click at [1037, 497] on span "Submit" at bounding box center [1039, 499] width 28 height 9
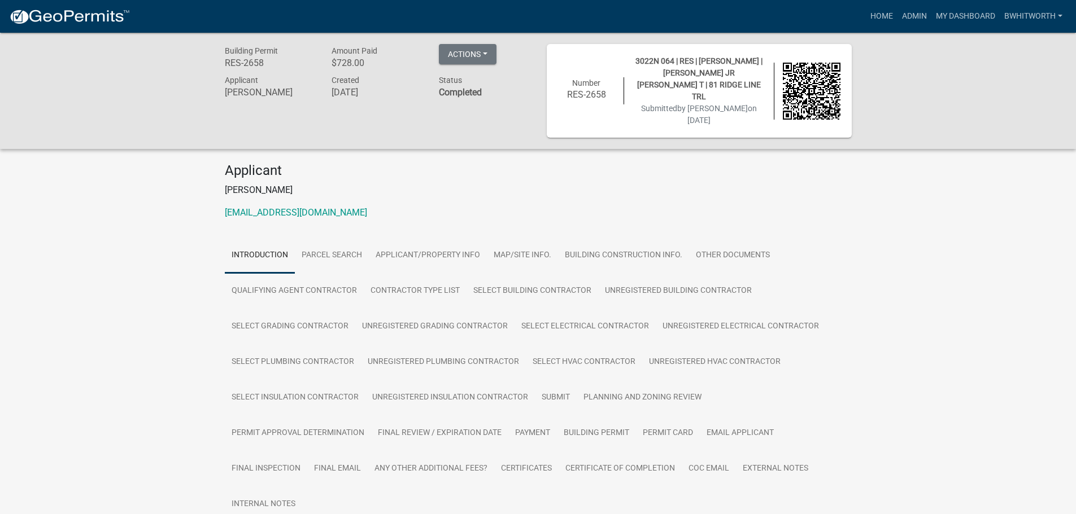
click at [964, 99] on div "Building Permit RES-2658 Amount Paid $728.00 Actions View receipt Printer Frien…" at bounding box center [538, 91] width 1076 height 116
click at [906, 221] on div "Building Permit RES-2658 Amount Paid $728.00 Actions View receipt Printer Frien…" at bounding box center [538, 301] width 1076 height 537
click at [870, 16] on link "Home" at bounding box center [882, 16] width 32 height 21
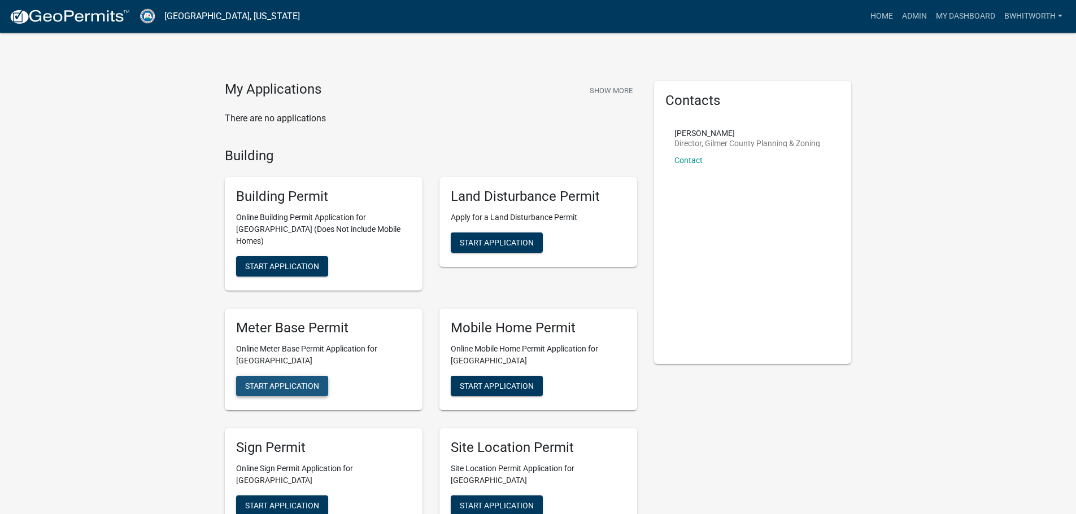
click at [284, 376] on button "Start Application" at bounding box center [282, 386] width 92 height 20
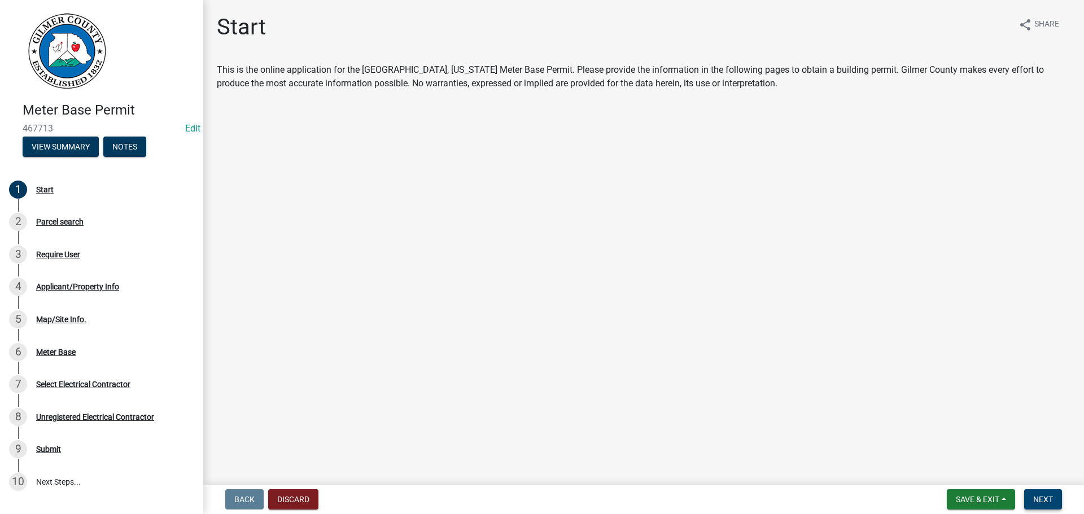
click at [1058, 501] on button "Next" at bounding box center [1043, 500] width 38 height 20
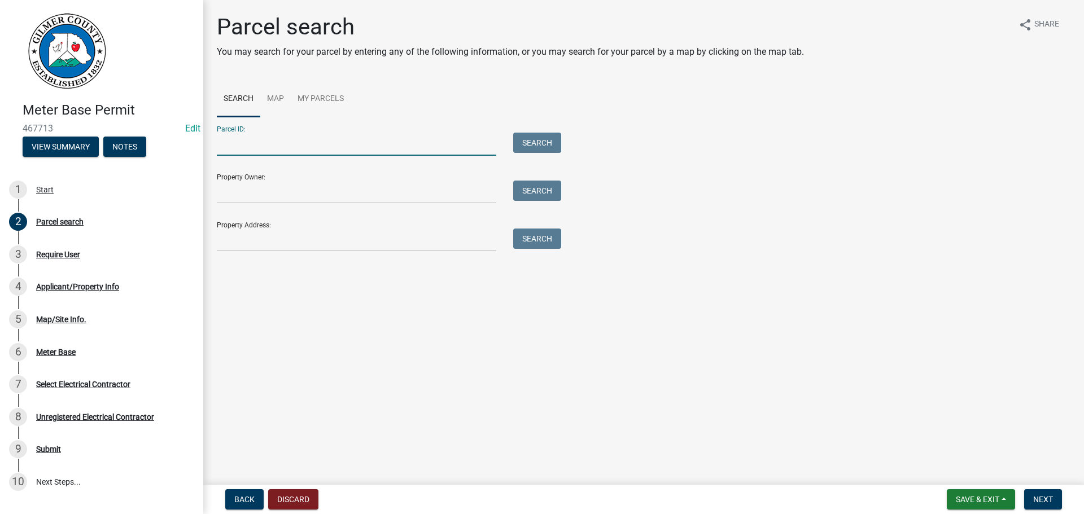
click at [250, 150] on input "Parcel ID:" at bounding box center [357, 144] width 280 height 23
click at [239, 243] on input "Property Address:" at bounding box center [357, 240] width 280 height 23
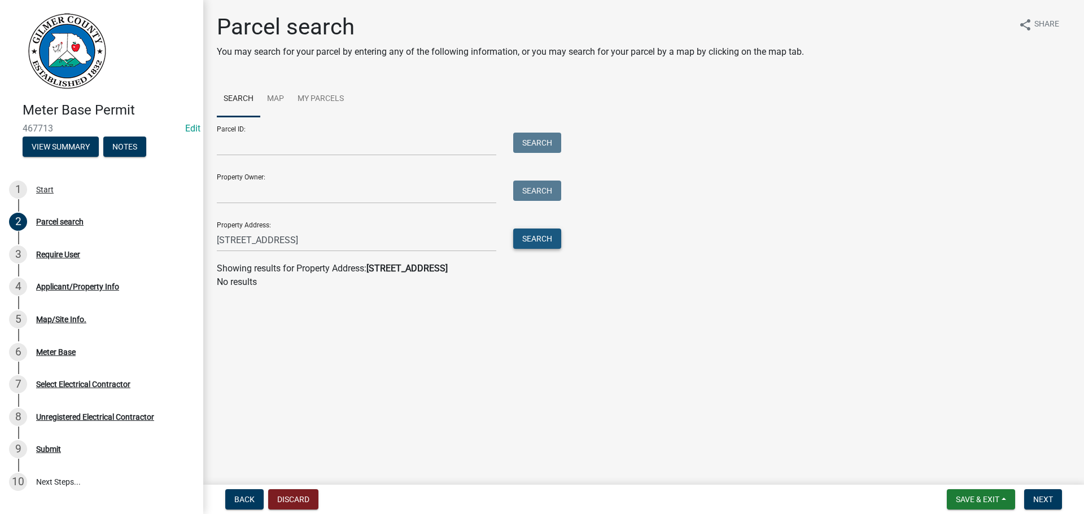
click at [530, 237] on button "Search" at bounding box center [537, 239] width 48 height 20
click at [400, 231] on input "[STREET_ADDRESS]" at bounding box center [357, 240] width 280 height 23
type input "[GEOGRAPHIC_DATA]"
drag, startPoint x: 325, startPoint y: 239, endPoint x: 193, endPoint y: 236, distance: 132.7
click at [193, 236] on div "Meter Base Permit 467713 Edit View Summary Notes 1 Start 2 Parcel search 3 Requ…" at bounding box center [542, 257] width 1084 height 514
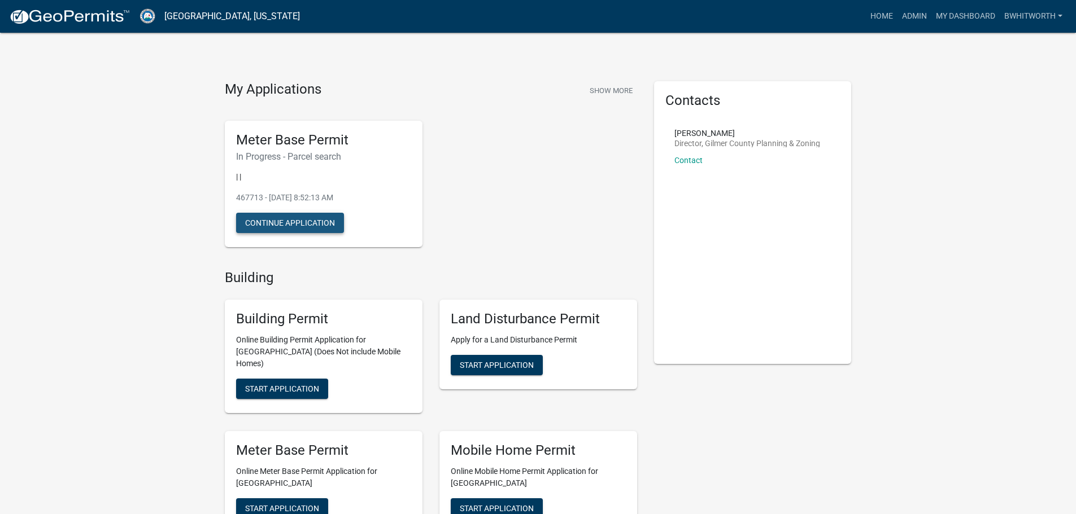
click at [293, 220] on button "Continue Application" at bounding box center [290, 223] width 108 height 20
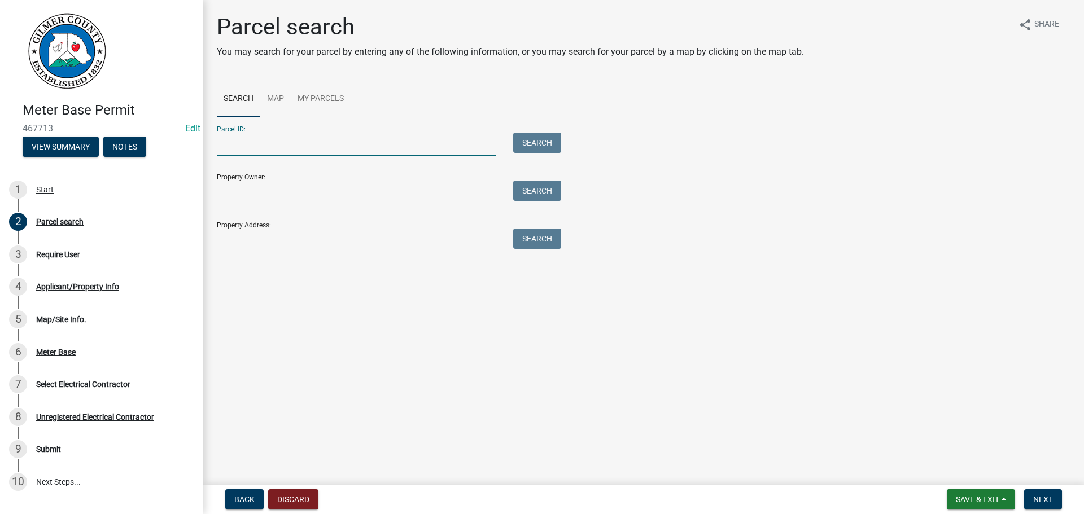
click at [288, 145] on input "Parcel ID:" at bounding box center [357, 144] width 280 height 23
click at [236, 242] on input "Property Address:" at bounding box center [357, 240] width 280 height 23
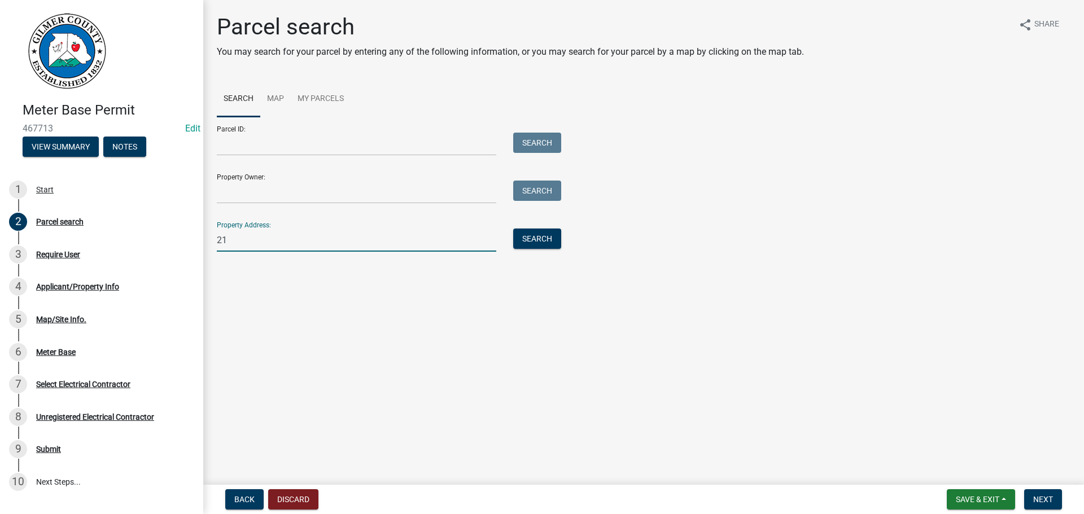
type input "2"
click at [525, 234] on button "Search" at bounding box center [537, 239] width 48 height 20
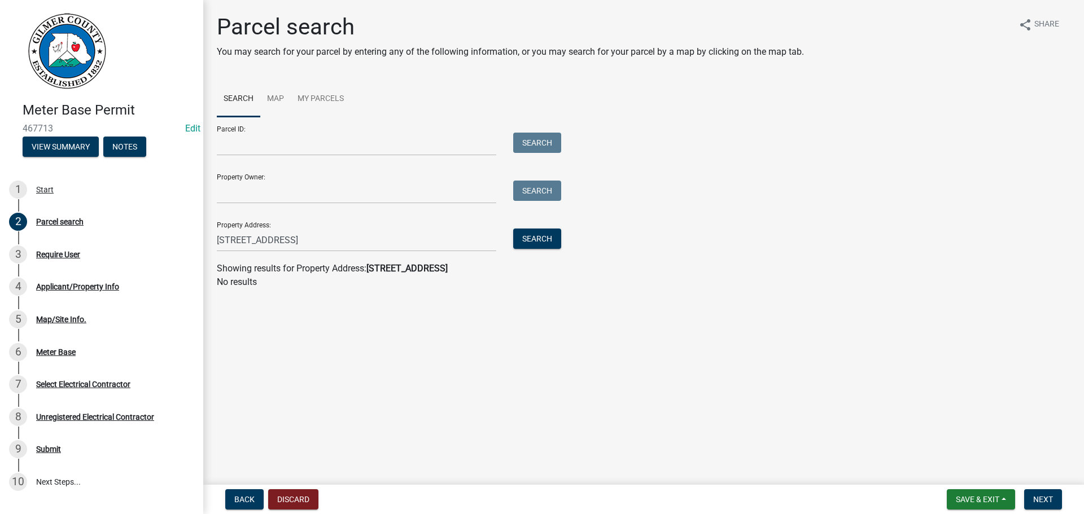
drag, startPoint x: 313, startPoint y: 347, endPoint x: 312, endPoint y: 331, distance: 15.3
click at [314, 343] on main "Parcel search You may search for your parcel by entering any of the following i…" at bounding box center [643, 240] width 881 height 481
drag, startPoint x: 357, startPoint y: 240, endPoint x: 335, endPoint y: 242, distance: 22.1
click at [335, 242] on input "[STREET_ADDRESS]" at bounding box center [357, 240] width 280 height 23
click at [343, 242] on input "[STREET_ADDRESS]" at bounding box center [357, 240] width 280 height 23
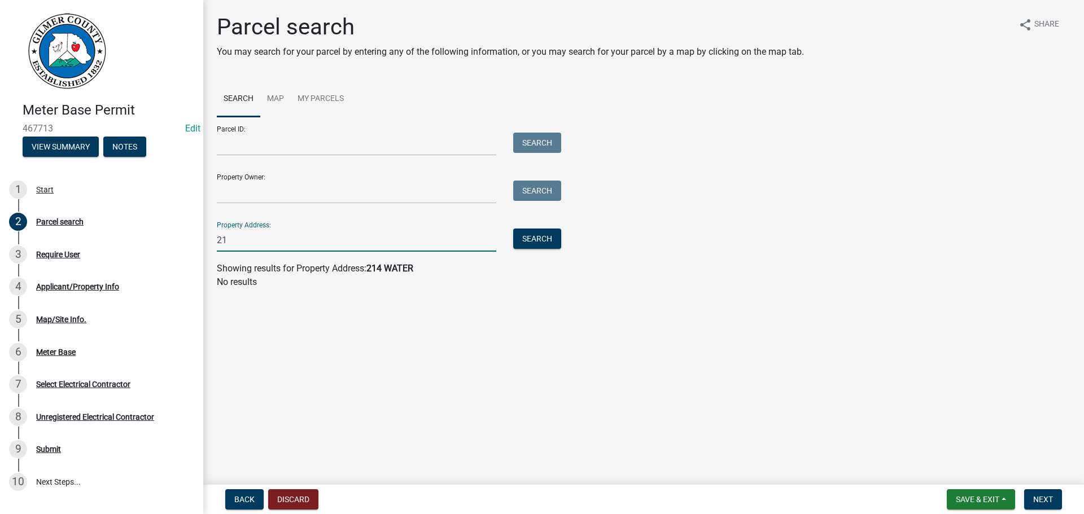
type input "2"
click at [245, 499] on span "Back" at bounding box center [244, 499] width 20 height 9
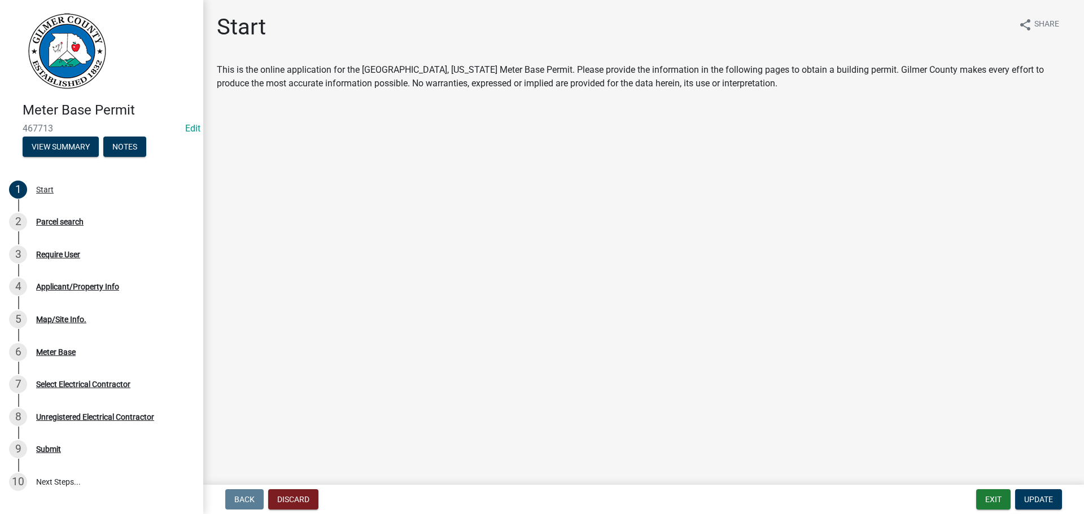
click at [530, 282] on main "Start share Share This is the online application for the Gilmer County, Georgia…" at bounding box center [643, 240] width 881 height 481
click at [983, 499] on button "Exit" at bounding box center [993, 500] width 34 height 20
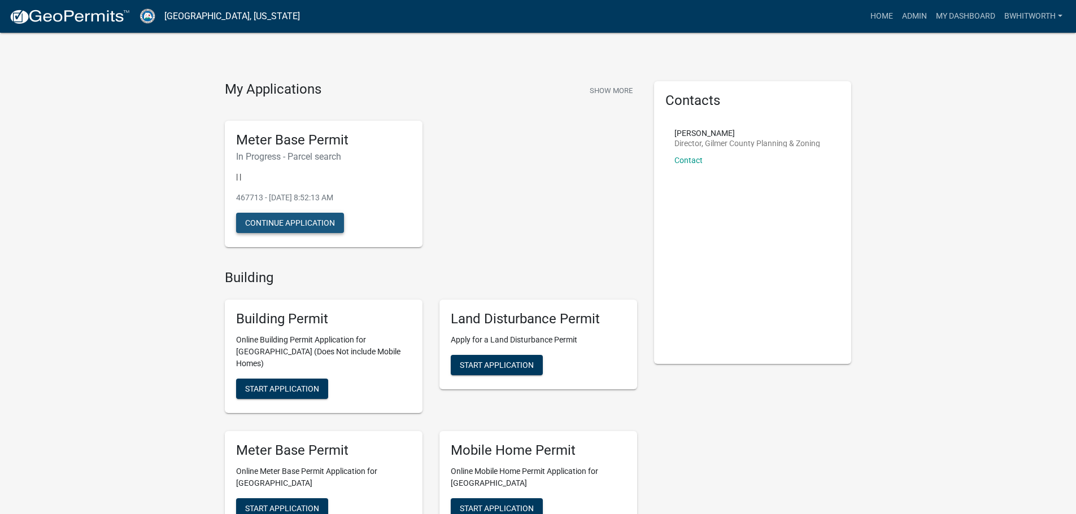
click at [278, 217] on button "Continue Application" at bounding box center [290, 223] width 108 height 20
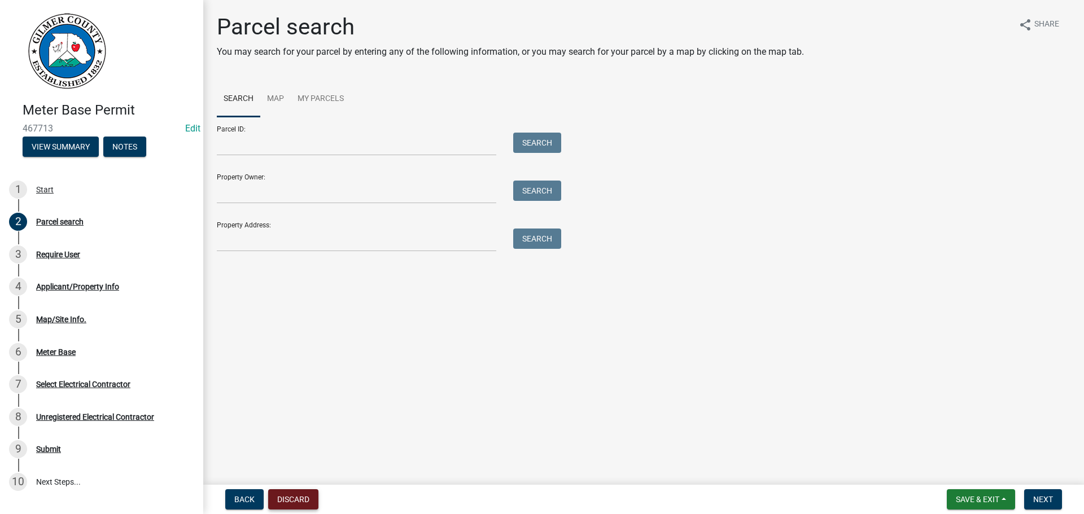
click at [278, 500] on button "Discard" at bounding box center [293, 500] width 50 height 20
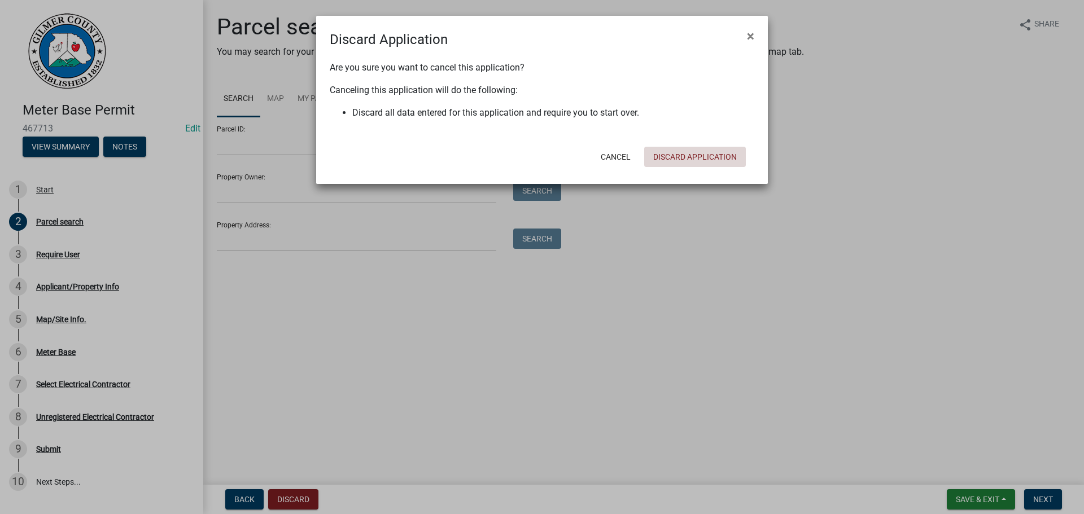
click at [697, 158] on button "Discard Application" at bounding box center [695, 157] width 102 height 20
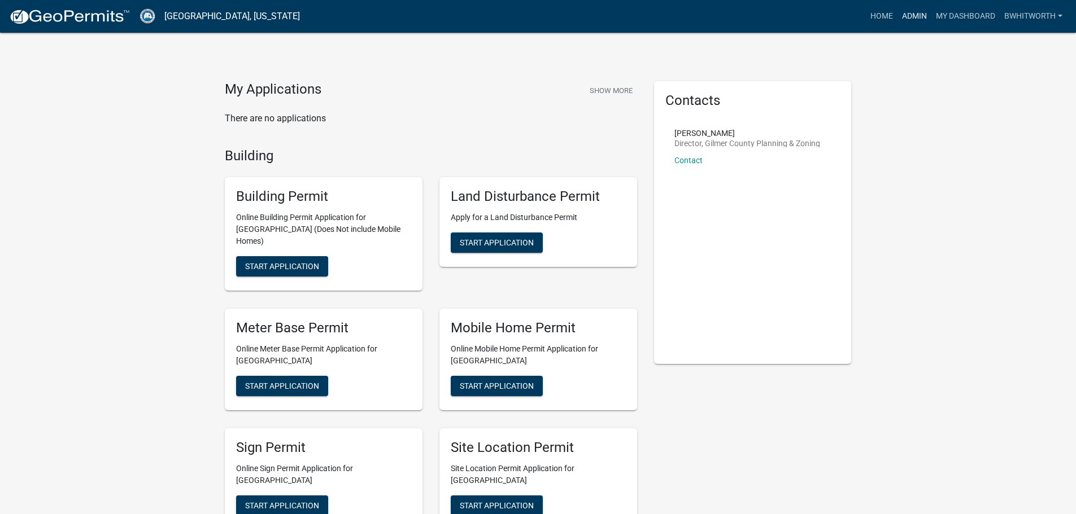
click at [918, 14] on link "Admin" at bounding box center [914, 16] width 34 height 21
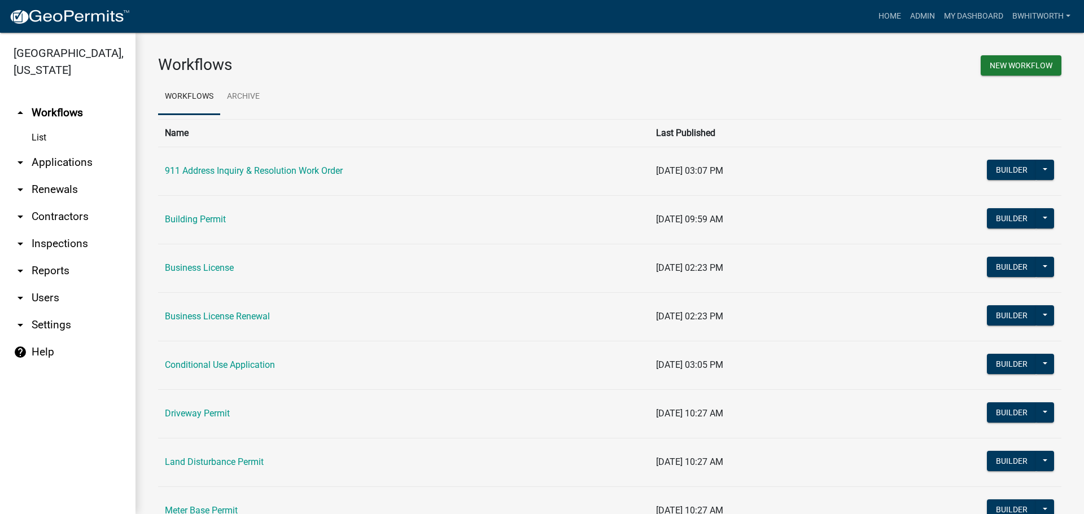
click at [47, 164] on link "arrow_drop_down Applications" at bounding box center [68, 162] width 136 height 27
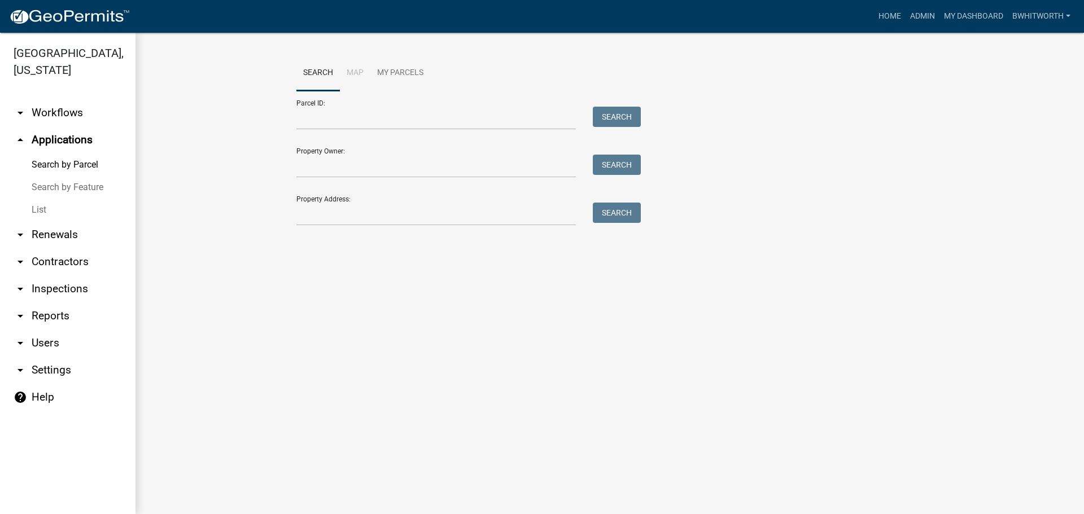
click at [30, 207] on link "List" at bounding box center [68, 210] width 136 height 23
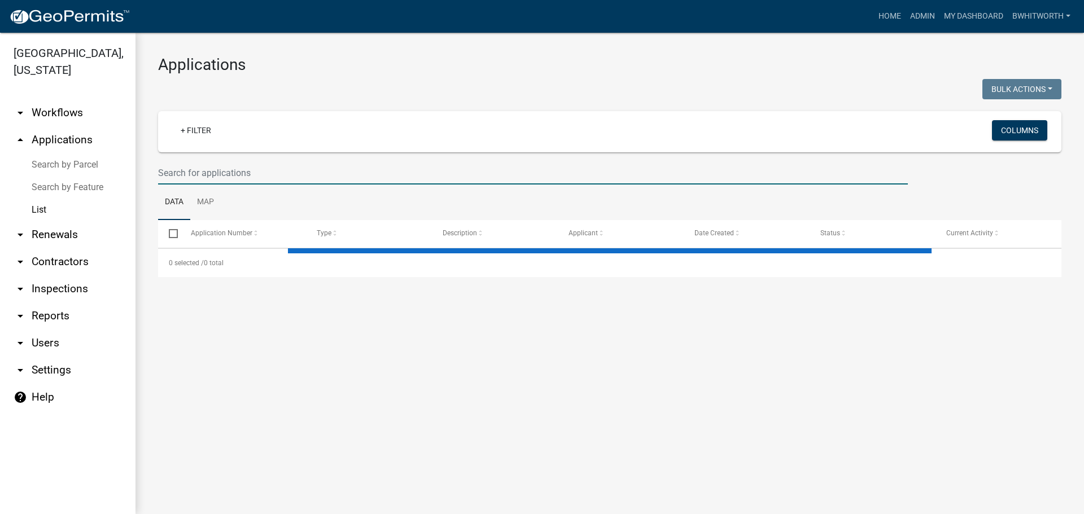
click at [277, 163] on input "text" at bounding box center [533, 173] width 750 height 23
select select "3: 100"
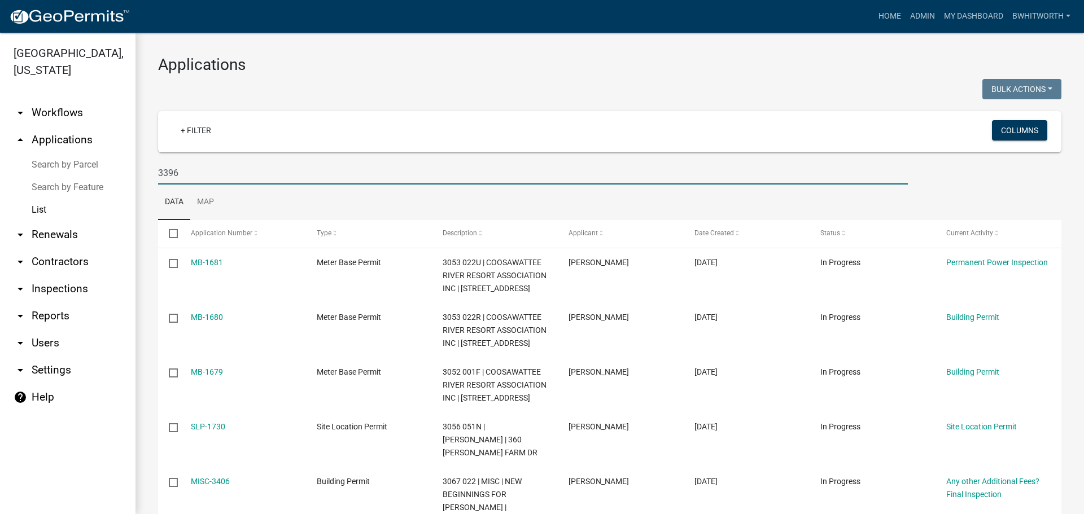
type input "3396"
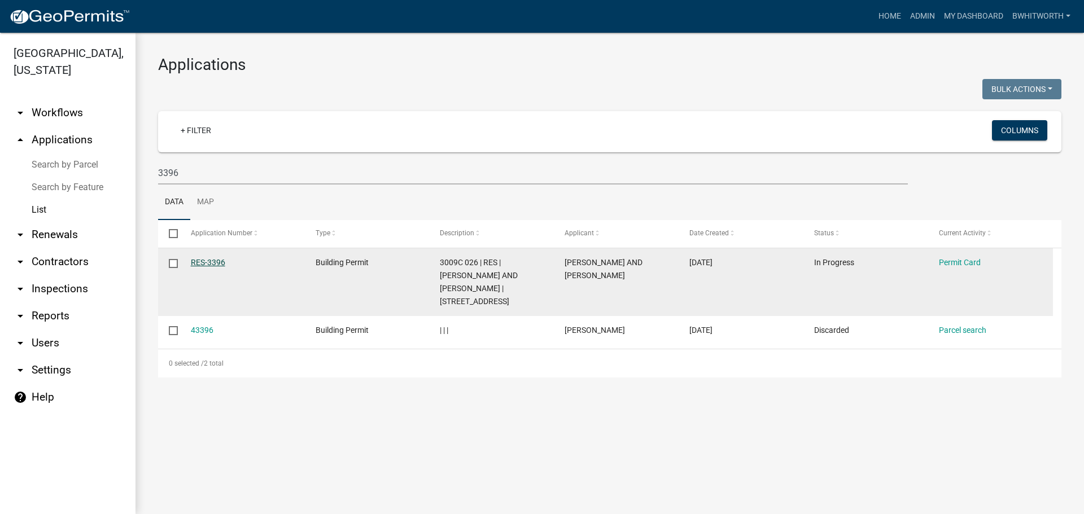
click at [216, 261] on link "RES-3396" at bounding box center [208, 262] width 34 height 9
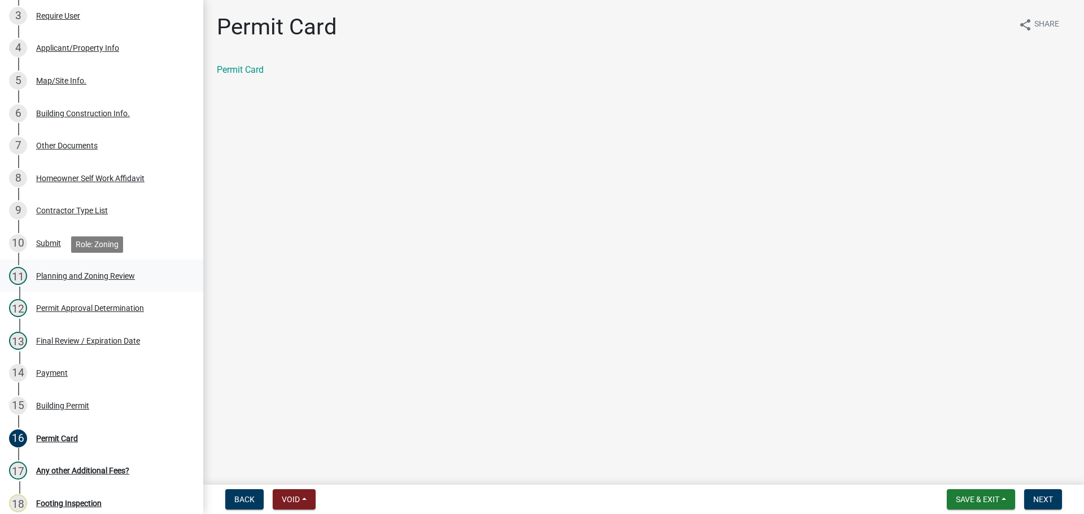
scroll to position [395, 0]
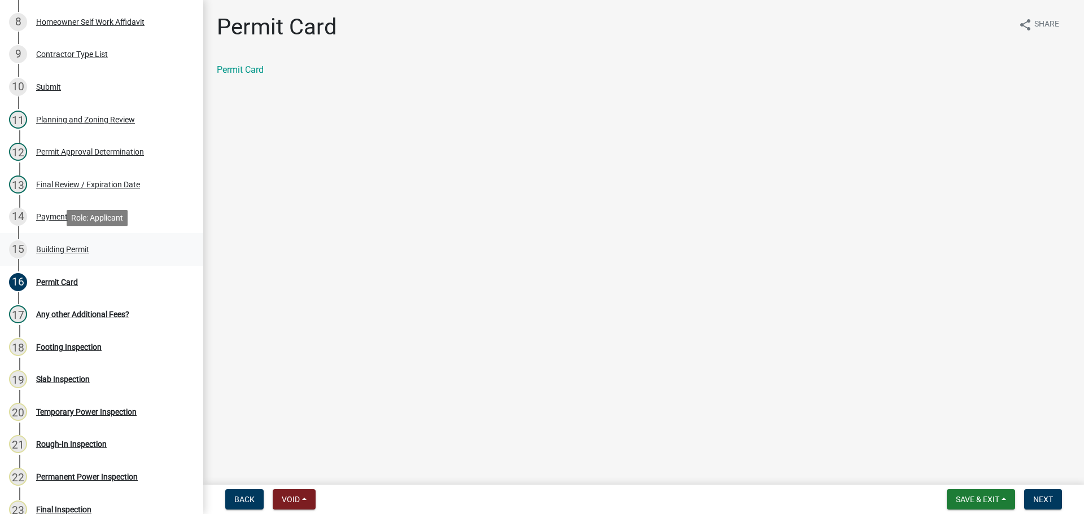
click at [49, 249] on div "Building Permit" at bounding box center [62, 250] width 53 height 8
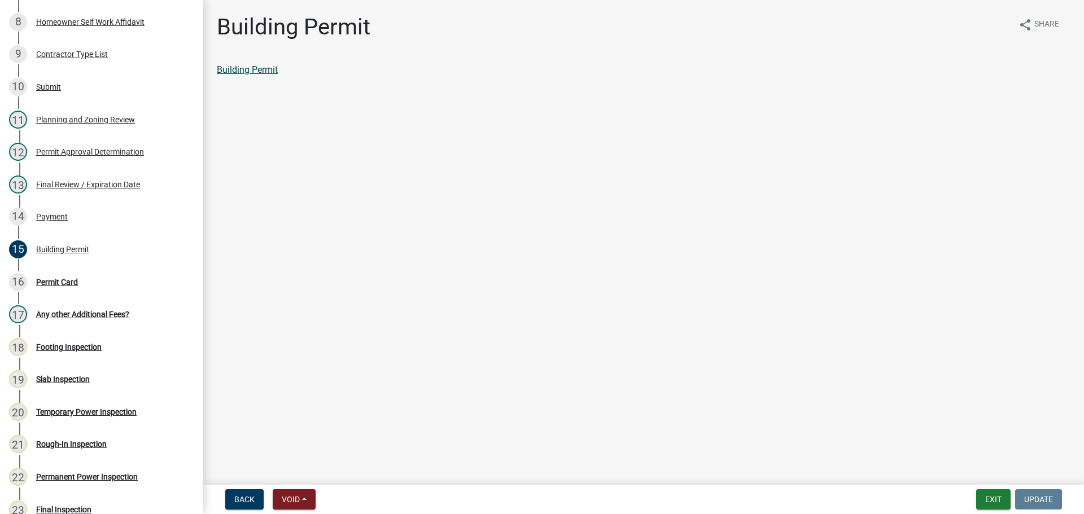
click at [232, 67] on link "Building Permit" at bounding box center [247, 69] width 61 height 11
